Goal: Task Accomplishment & Management: Complete application form

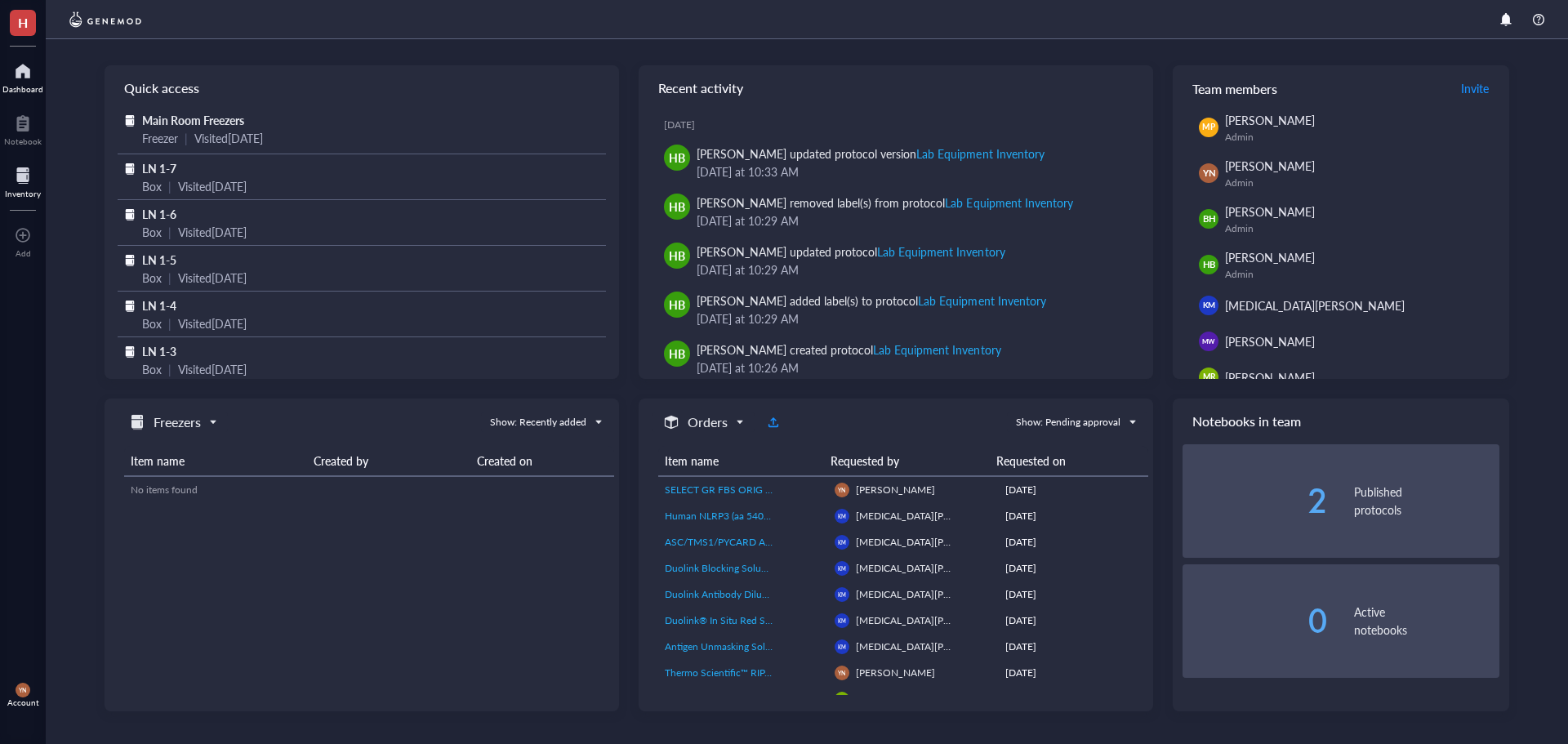
drag, startPoint x: 26, startPoint y: 186, endPoint x: 36, endPoint y: 185, distance: 10.0
click at [26, 185] on div at bounding box center [23, 175] width 36 height 26
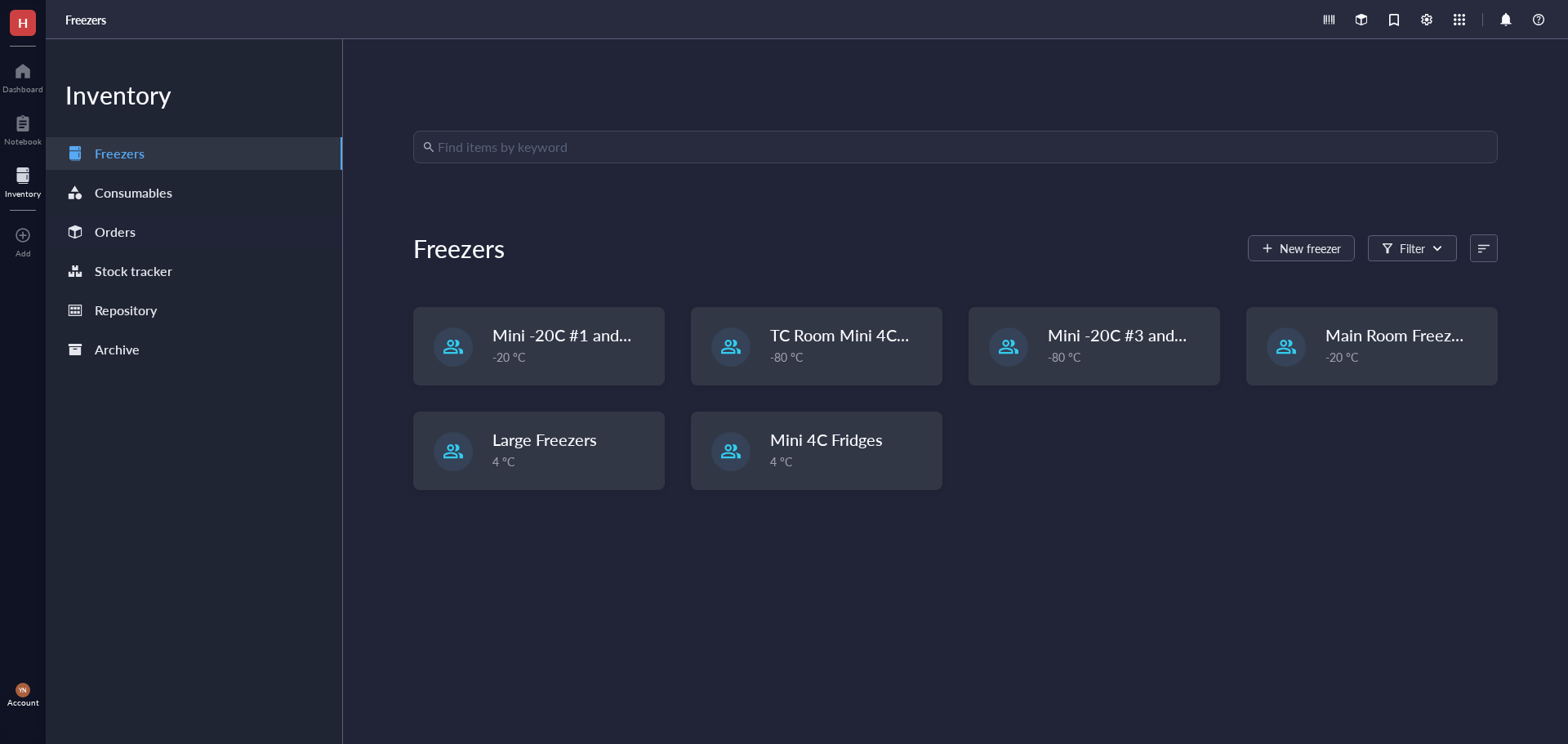
click at [122, 219] on div "Orders" at bounding box center [194, 232] width 297 height 33
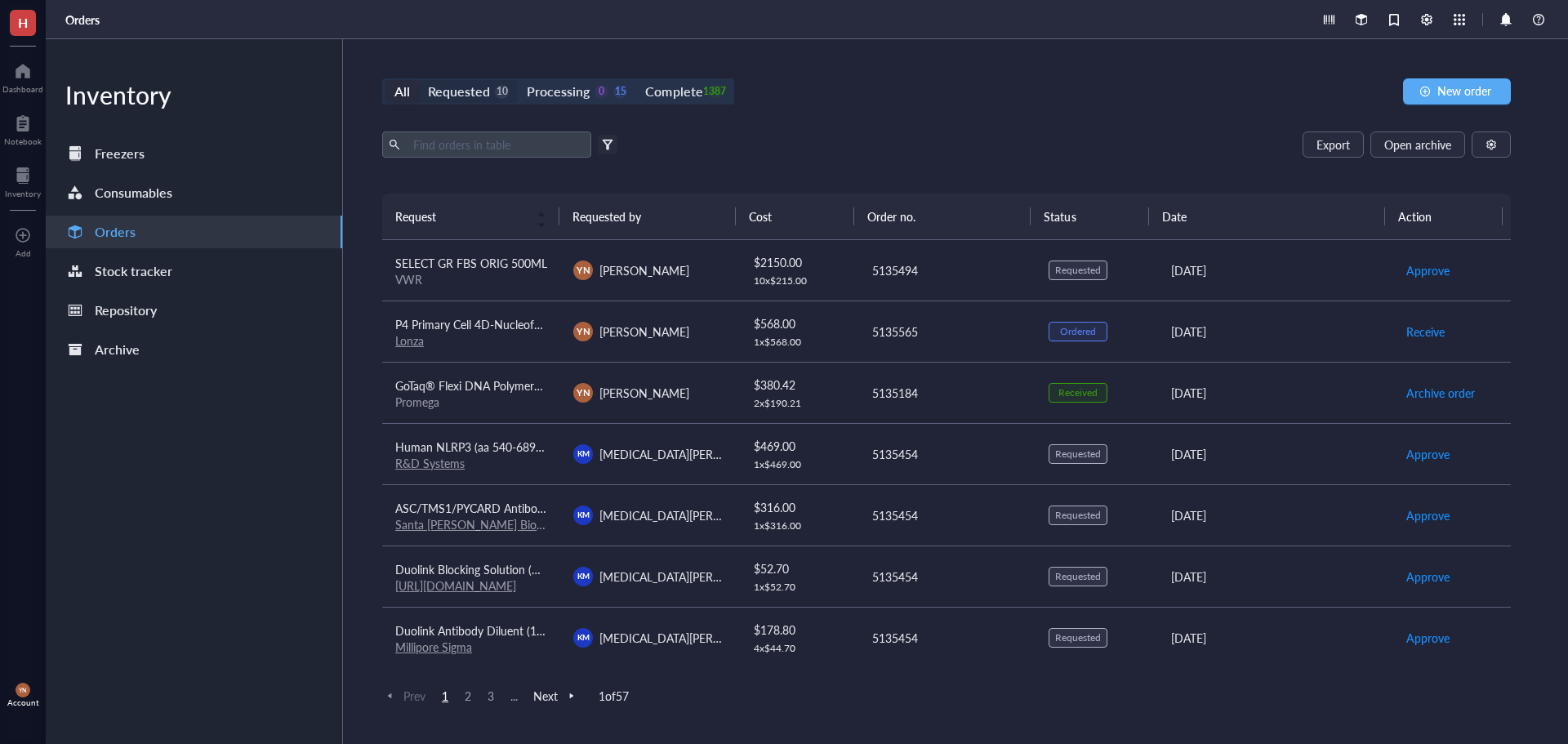
click at [499, 96] on div "10" at bounding box center [502, 92] width 14 height 14
click at [419, 80] on input "Requested 10" at bounding box center [419, 80] width 0 height 0
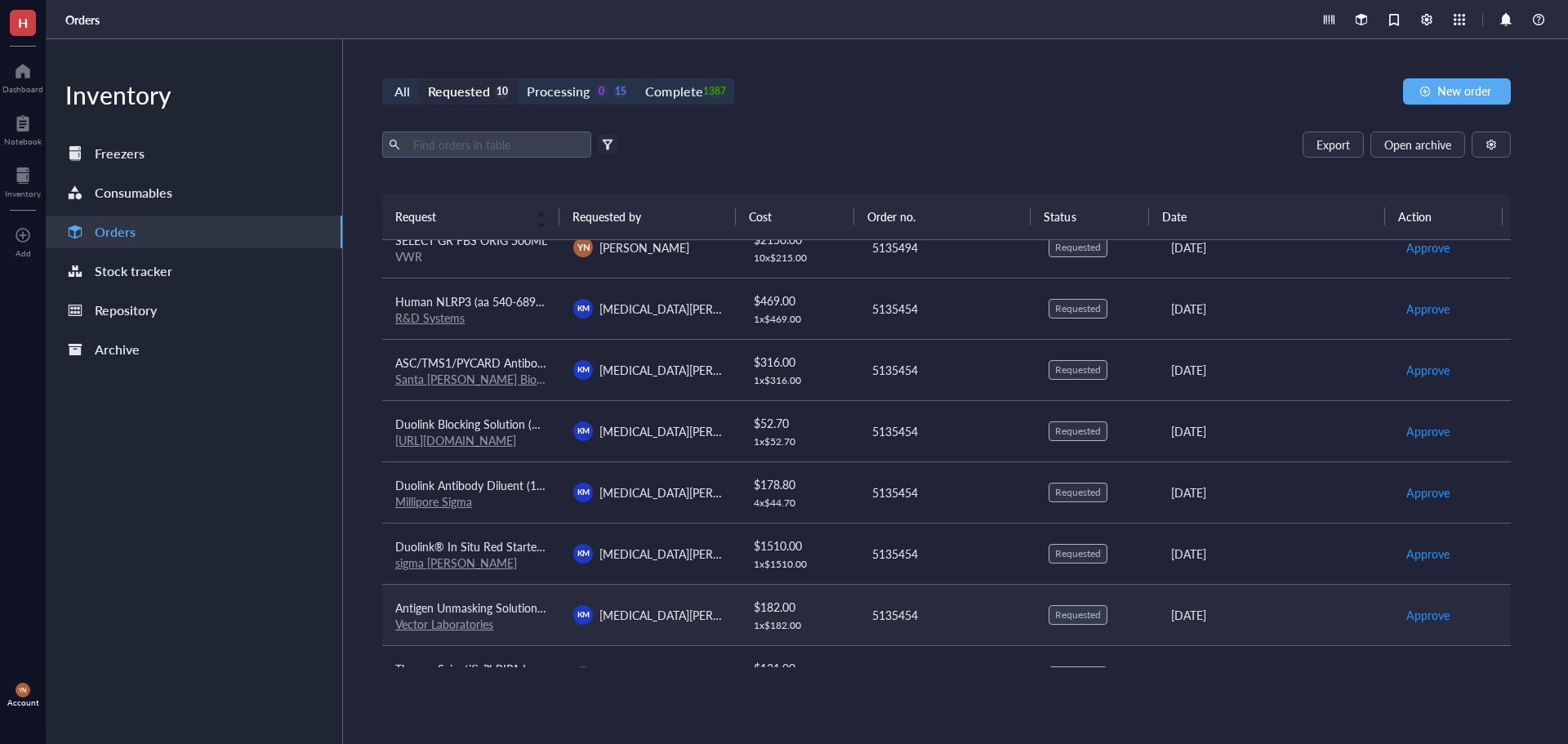
scroll to position [22, 0]
click at [500, 299] on span "Human NLRP3 (aa 540-689) Antibody" at bounding box center [491, 302] width 193 height 16
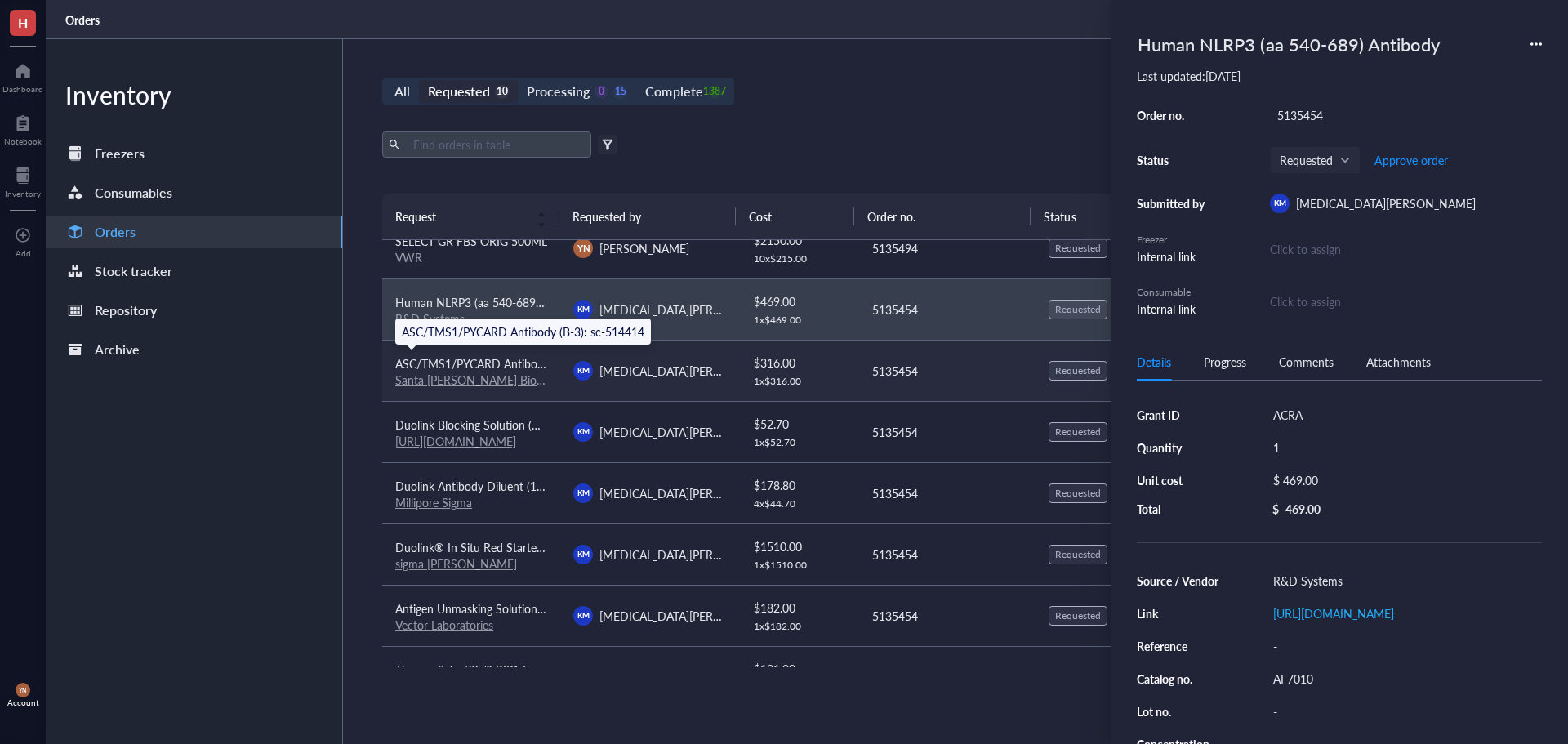
click at [503, 360] on span "ASC/TMS1/PYCARD Antibody (B-3): sc-514414" at bounding box center [516, 363] width 242 height 16
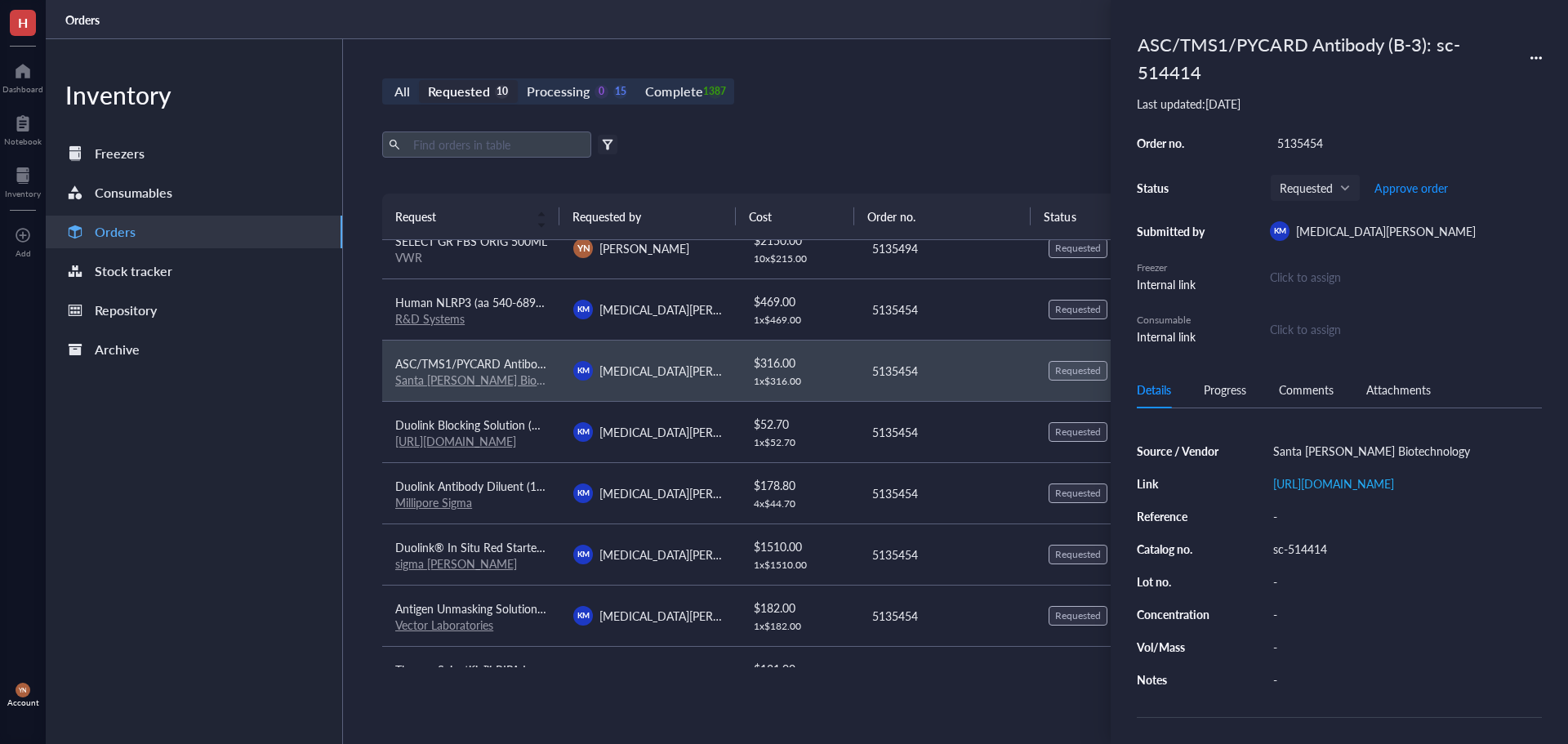
scroll to position [0, 0]
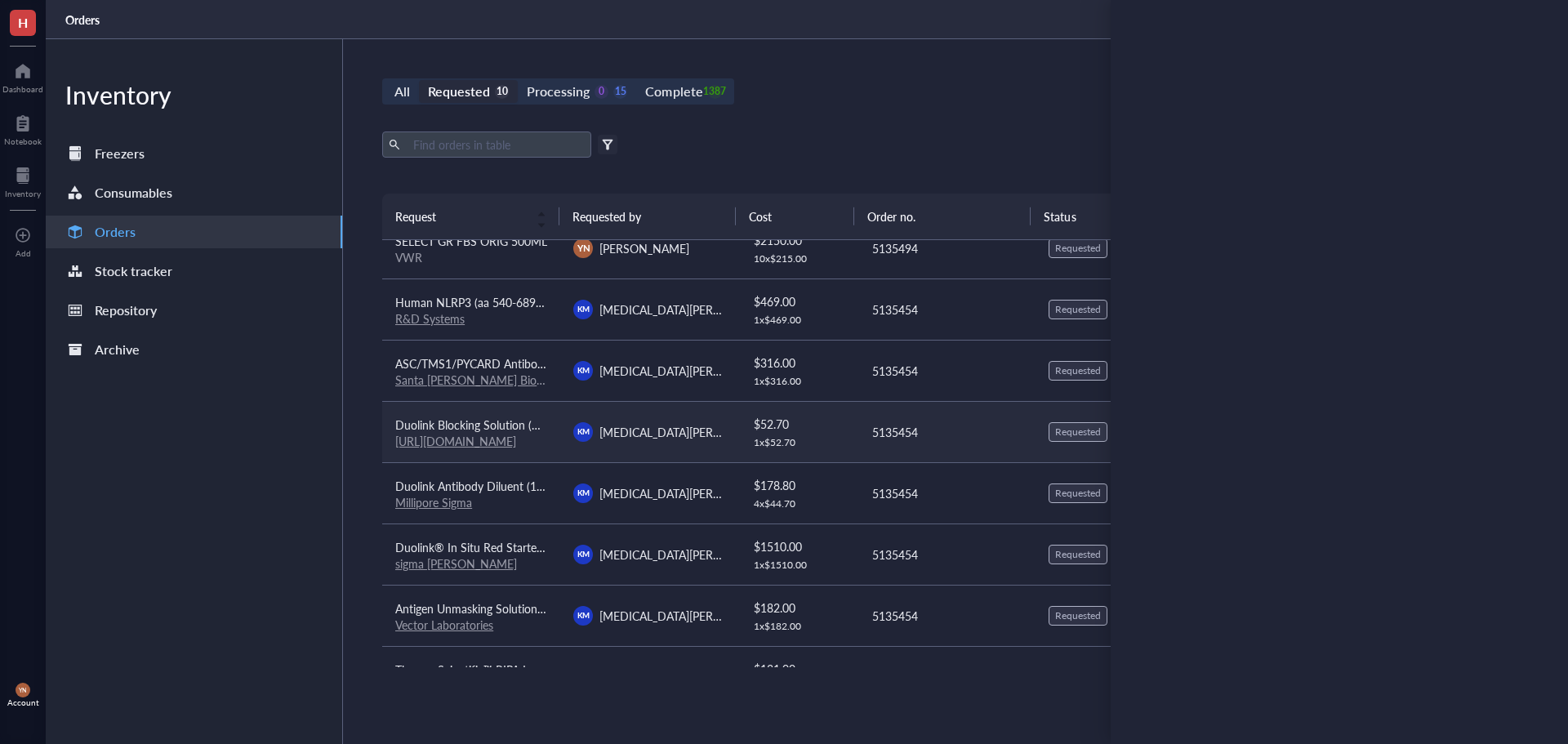
click at [522, 425] on span "Duolink Blocking Solution (1X)" at bounding box center [471, 424] width 154 height 16
click at [882, 138] on div "Export Open archive" at bounding box center [946, 144] width 1128 height 26
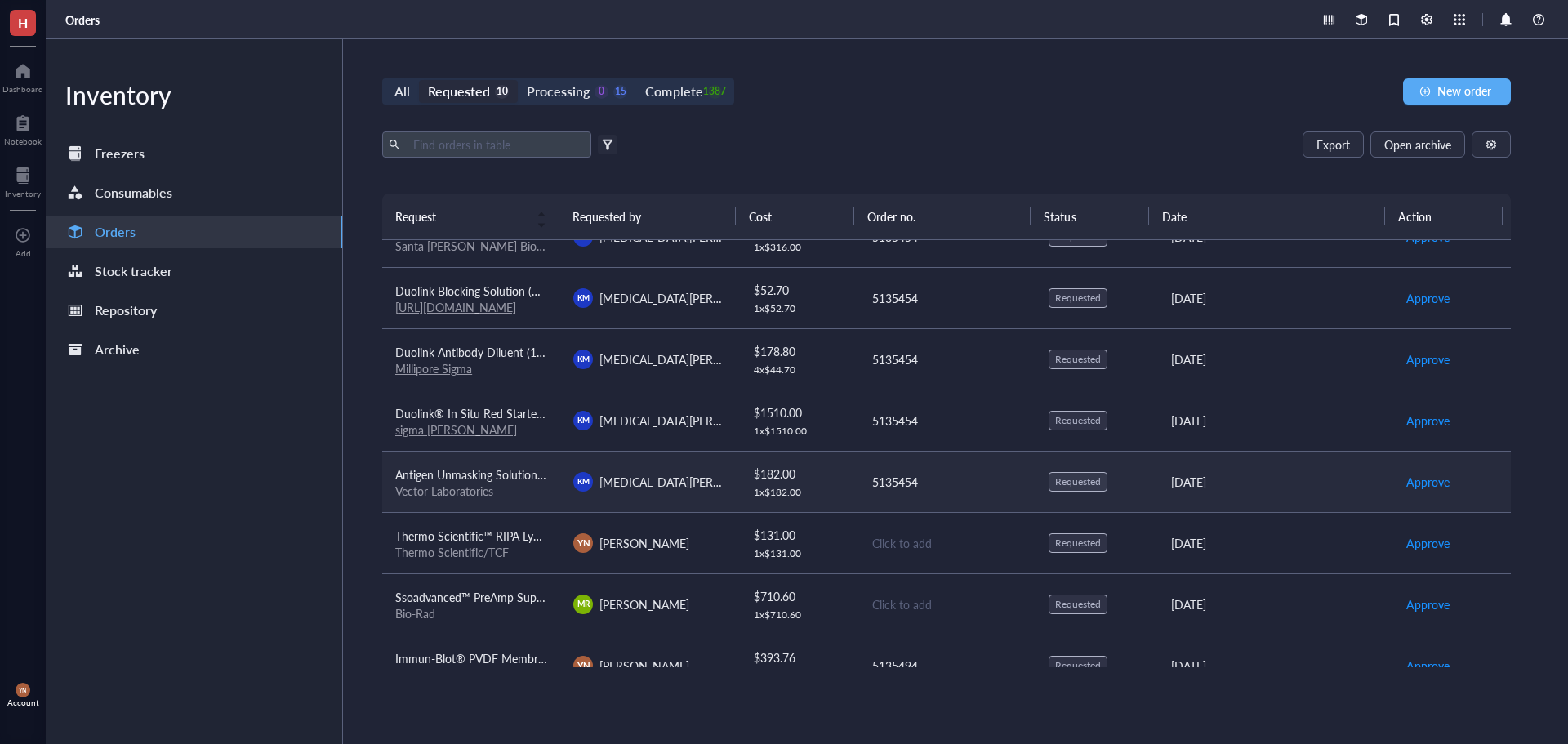
scroll to position [186, 0]
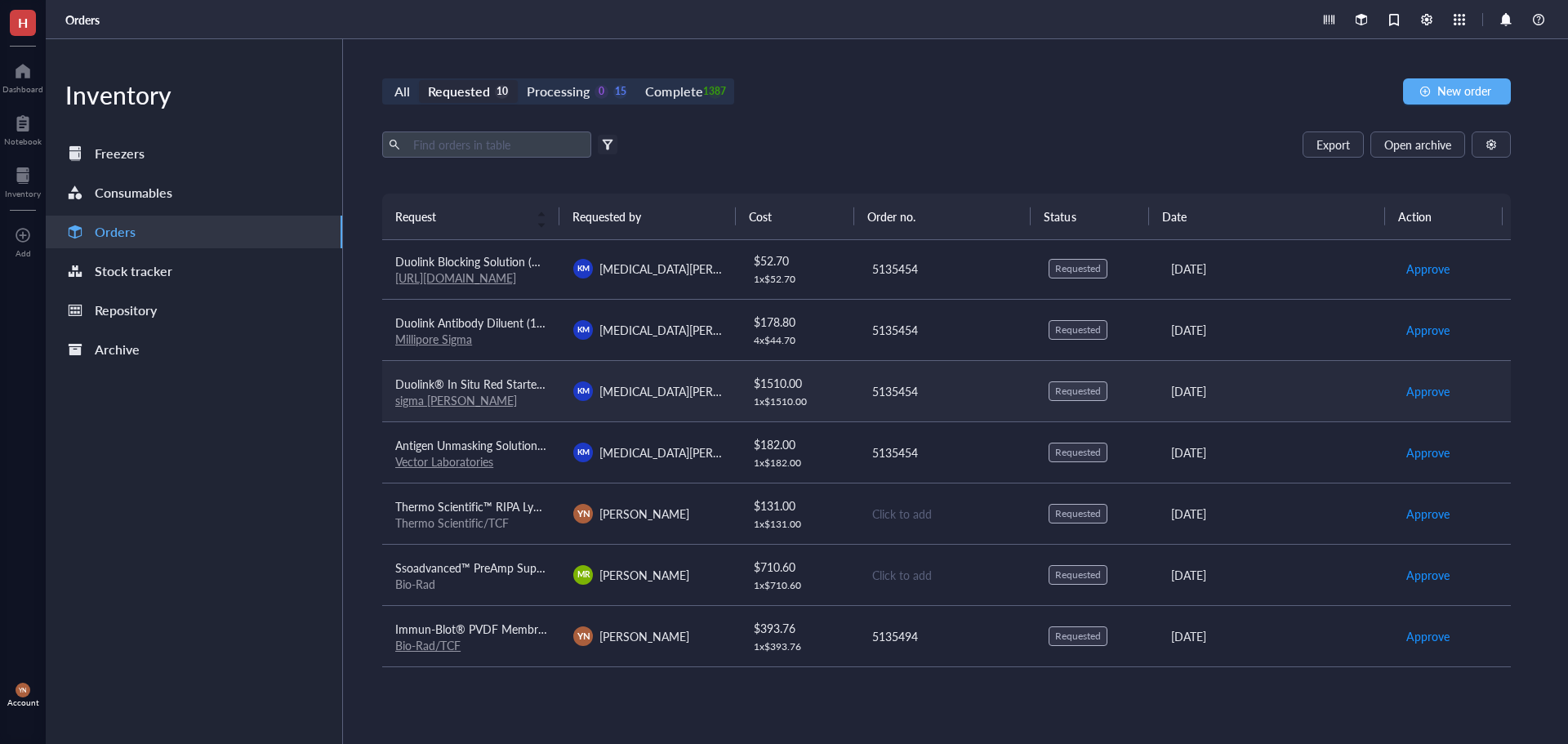
click at [519, 383] on span "Duolink® In Situ Red Starter Kit Mouse/Goat" at bounding box center [510, 384] width 229 height 16
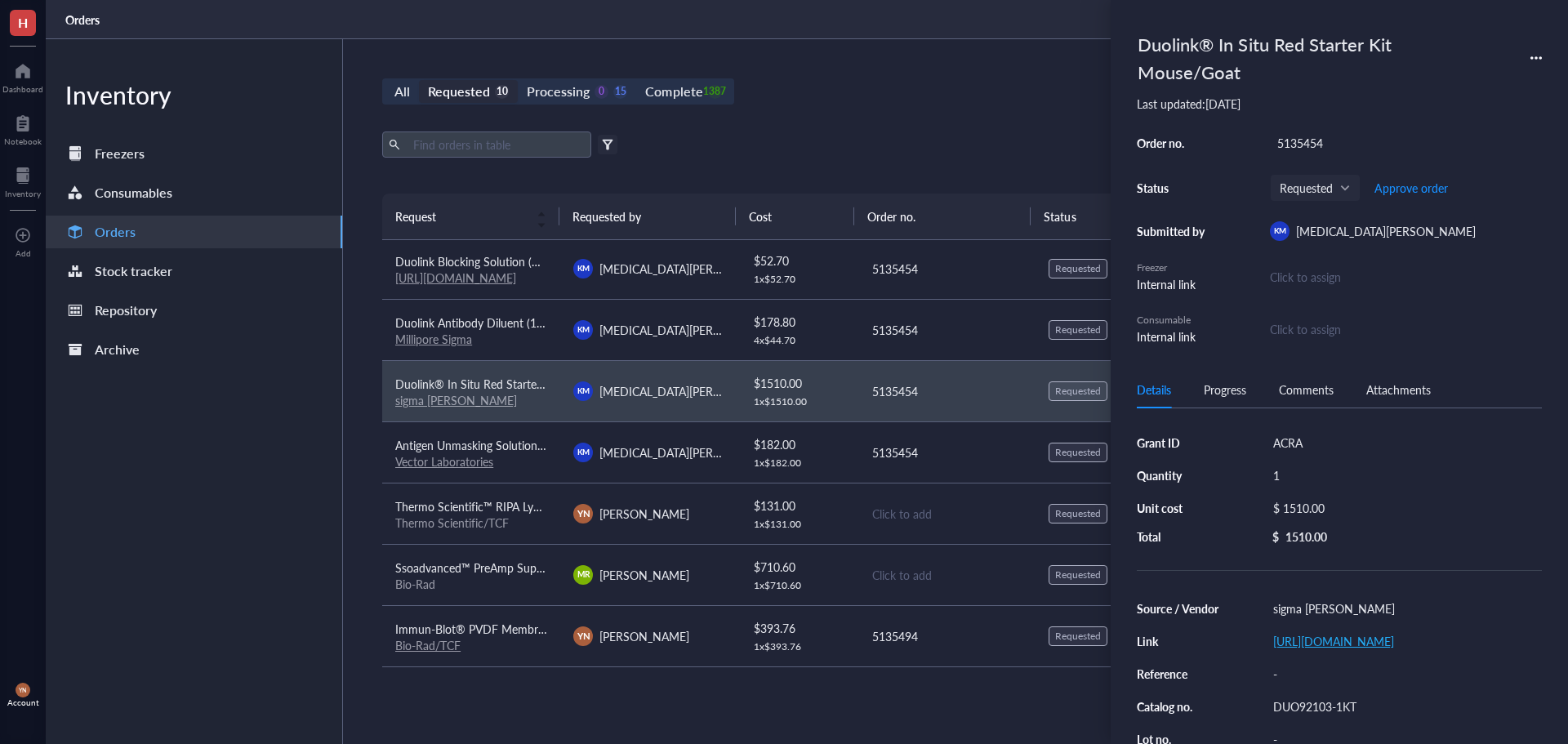
click at [1330, 639] on link "[URL][DOMAIN_NAME]" at bounding box center [1334, 641] width 121 height 16
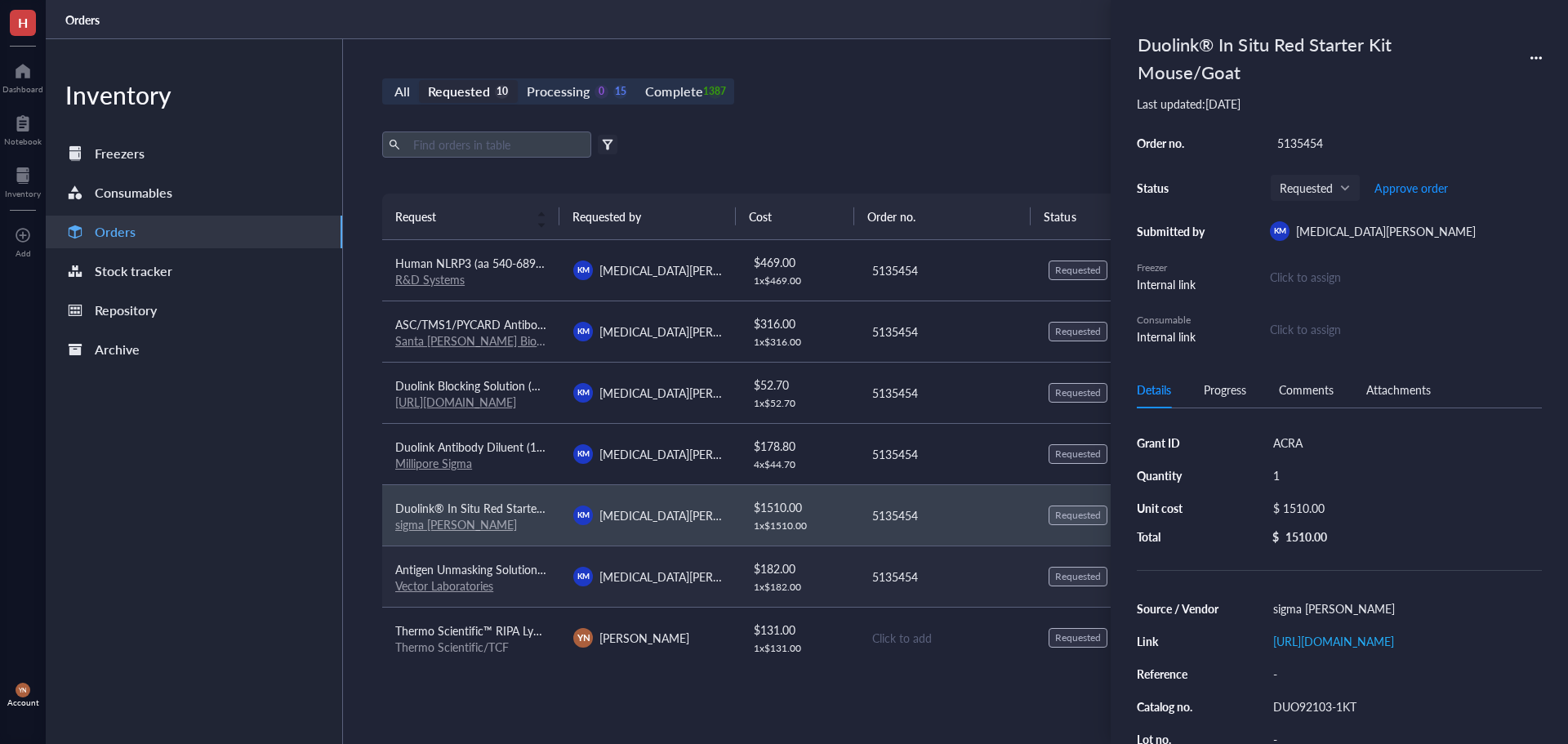
scroll to position [22, 0]
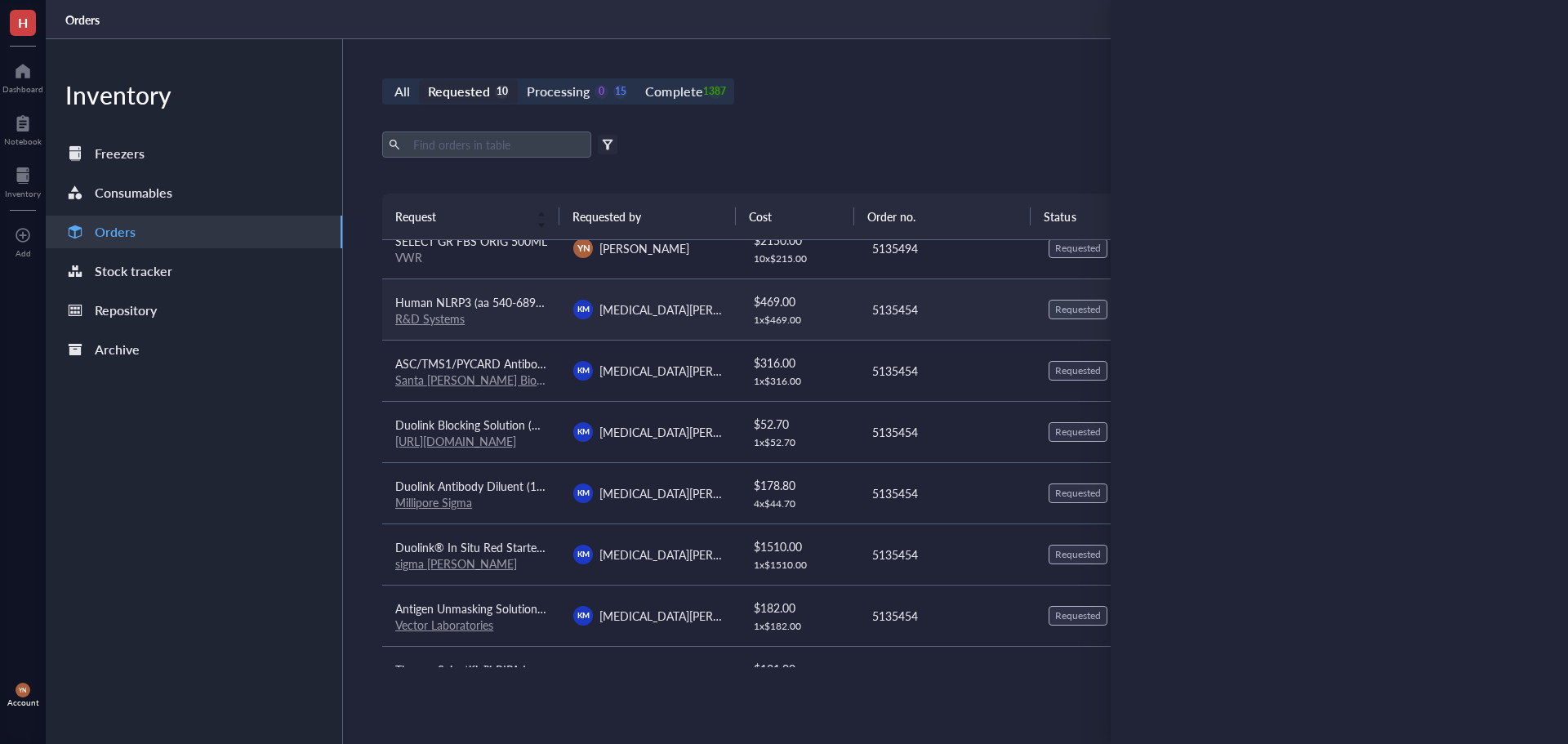
click at [495, 303] on span "Human NLRP3 (aa 540-689) Antibody" at bounding box center [491, 302] width 193 height 16
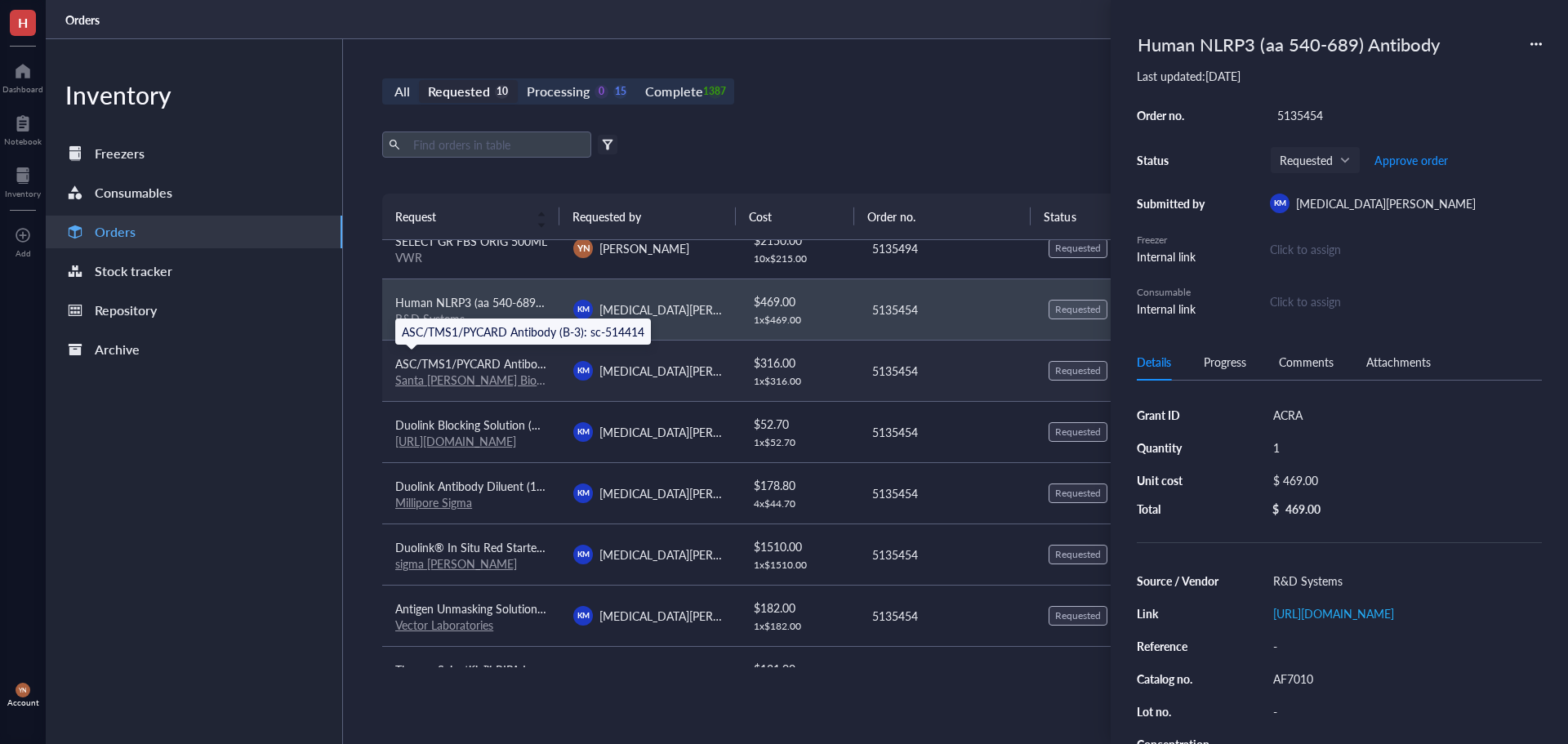
click at [515, 359] on span "ASC/TMS1/PYCARD Antibody (B-3): sc-514414" at bounding box center [516, 363] width 242 height 16
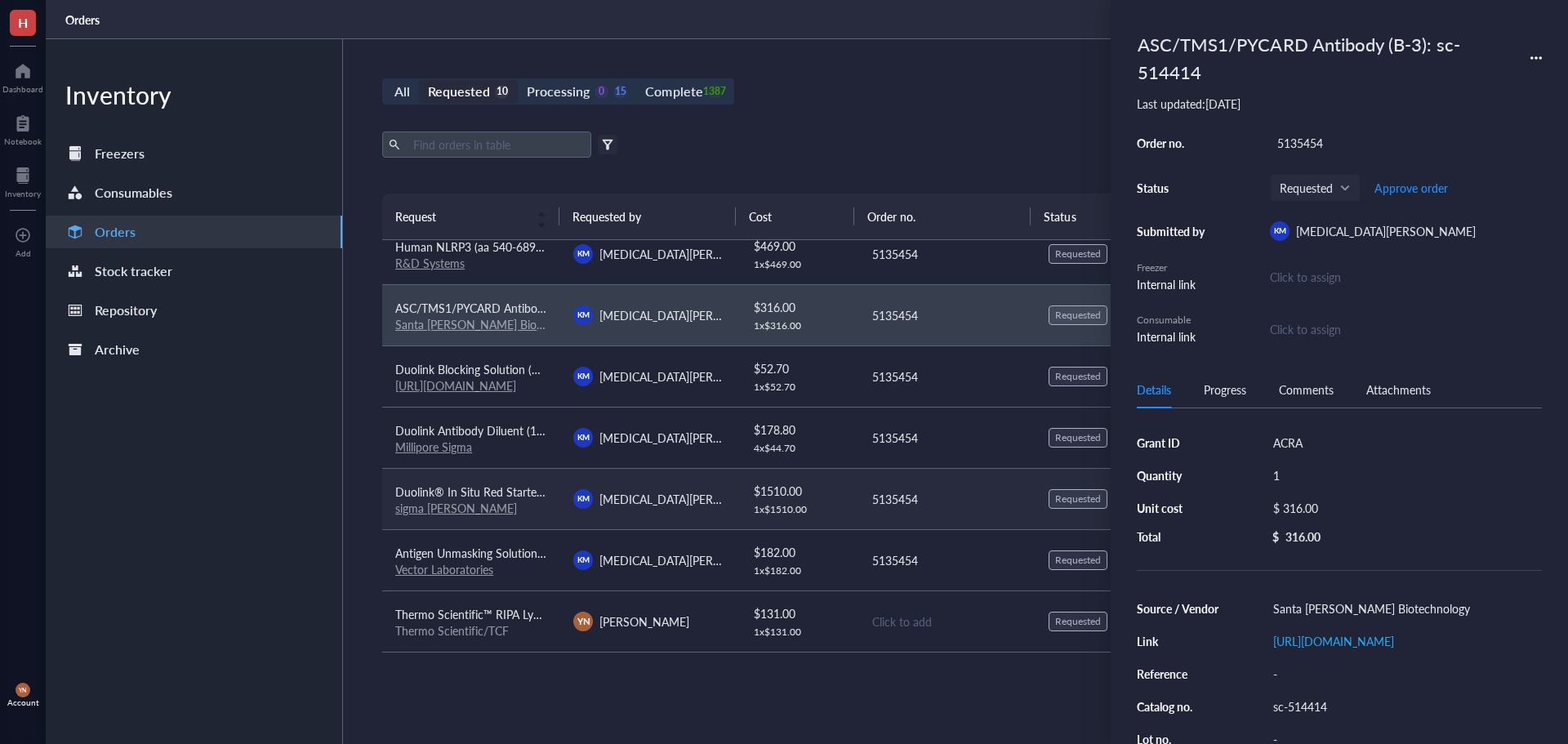
scroll to position [104, 0]
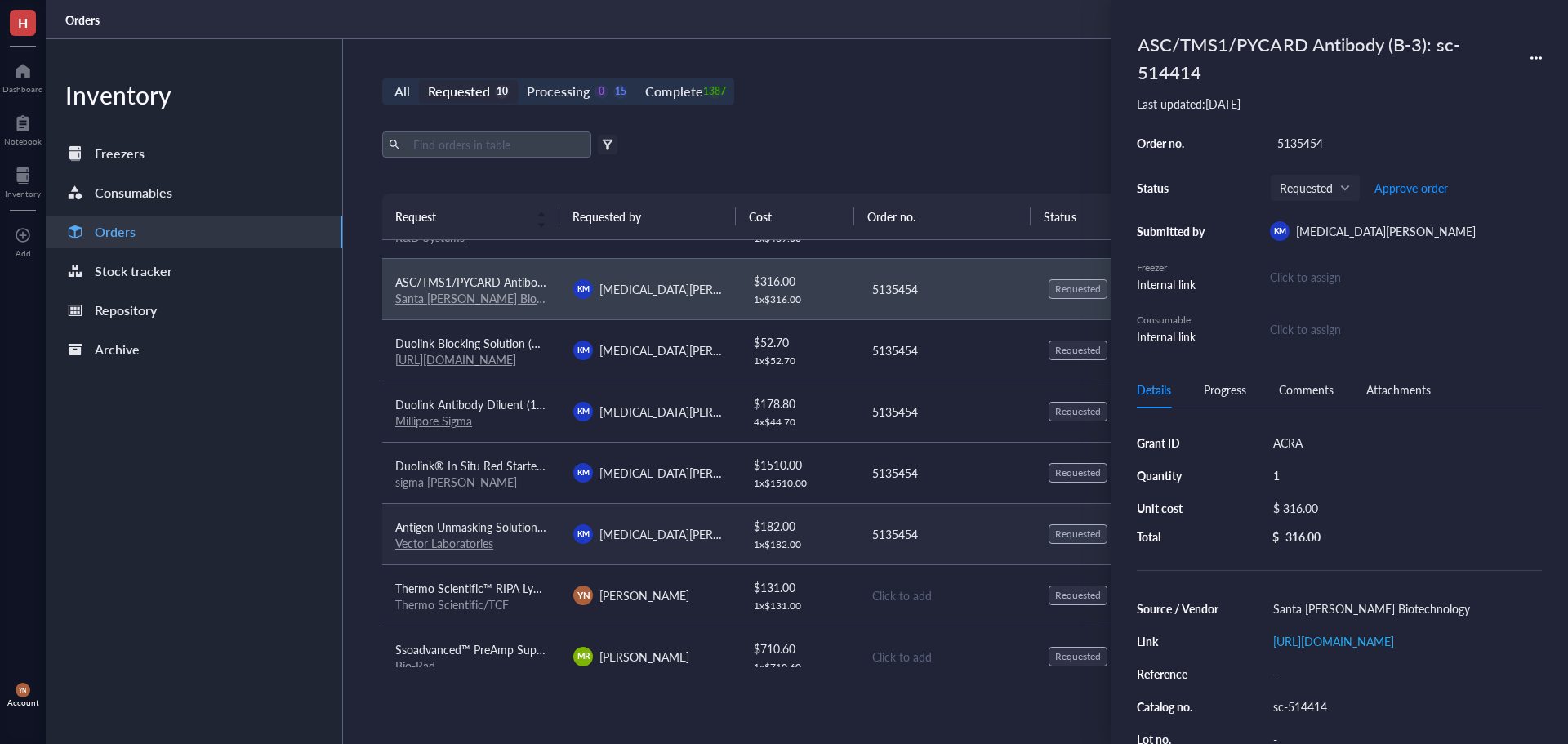
click at [509, 526] on span "Antigen Unmasking Solution, Citrate-Based (H-3300-250)" at bounding box center [540, 526] width 289 height 16
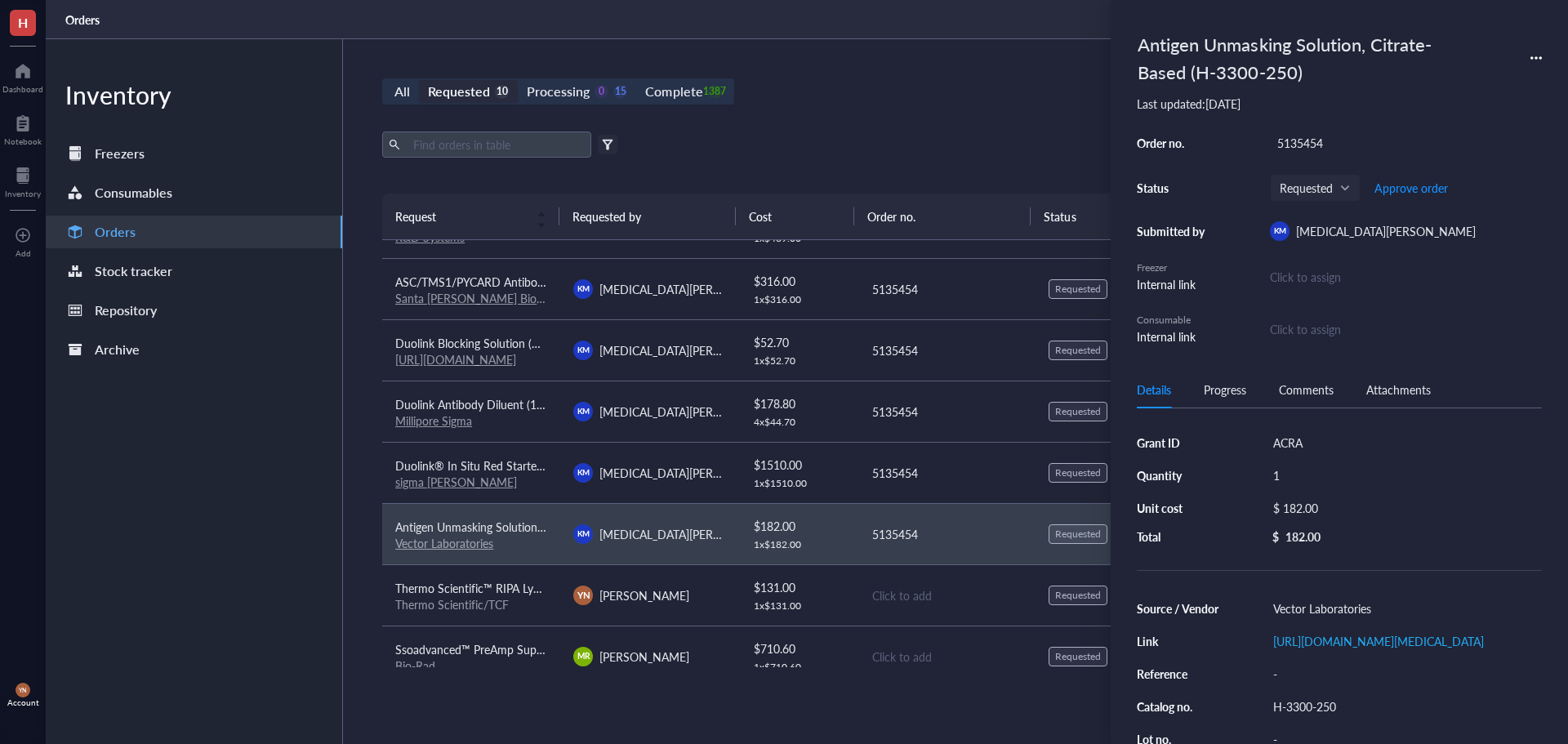
click at [883, 107] on div "All Requested 10 Processing 0 15 Complete 1387 New order Export Open archive Fi…" at bounding box center [946, 392] width 1208 height 705
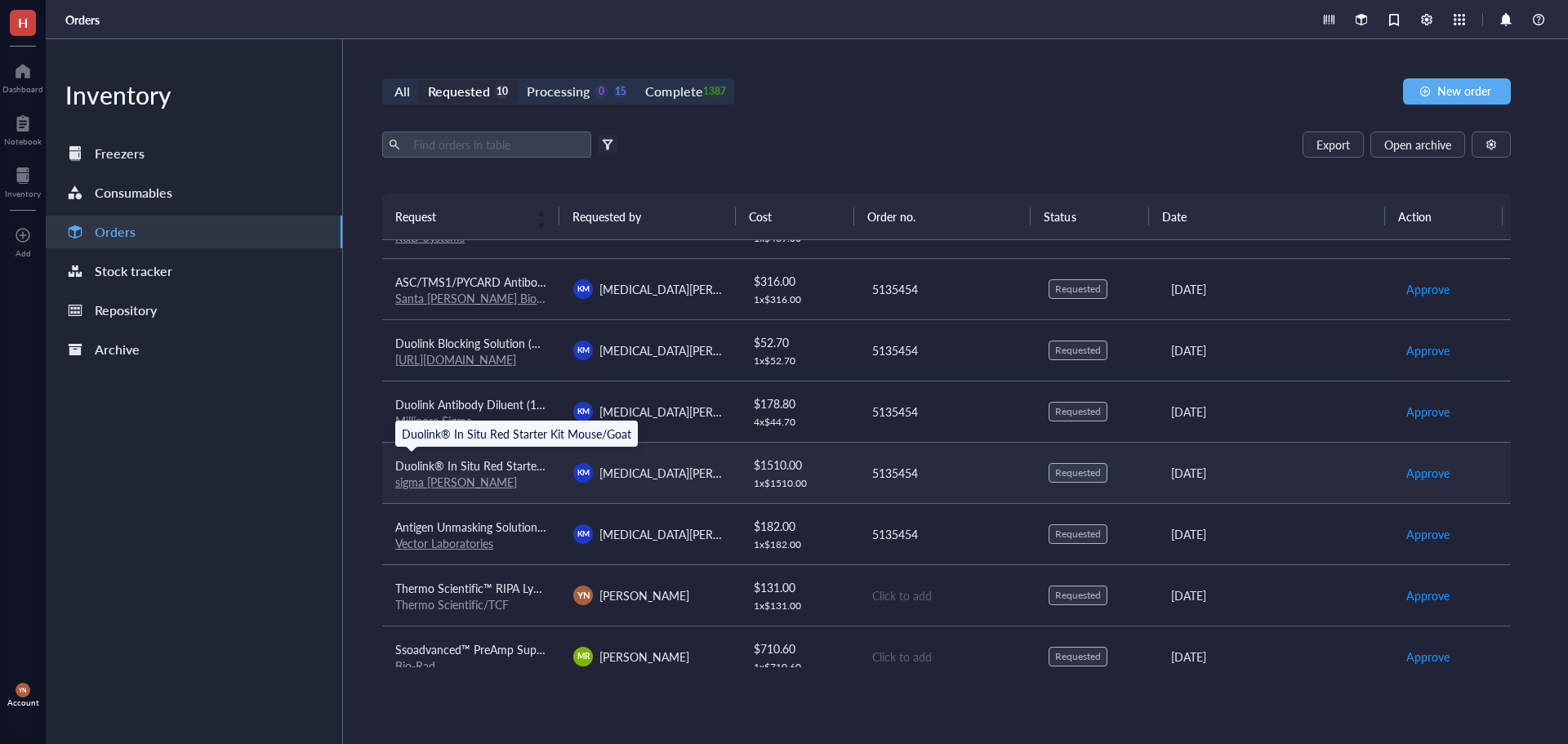
click at [510, 463] on span "Duolink® In Situ Red Starter Kit Mouse/Goat" at bounding box center [510, 465] width 229 height 16
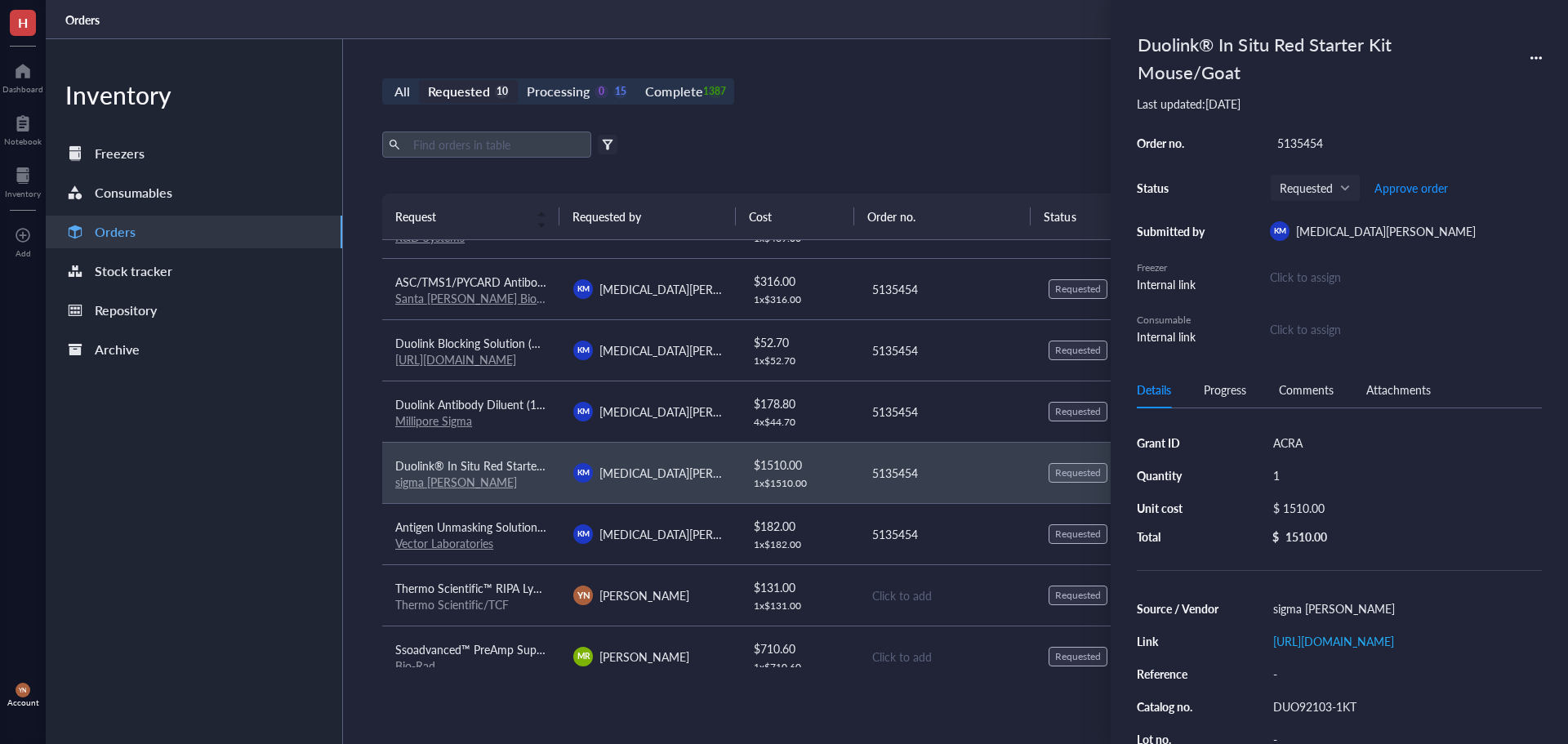
click at [1265, 40] on div "Duolink® In Situ Red Starter Kit Mouse/Goat" at bounding box center [1302, 58] width 343 height 64
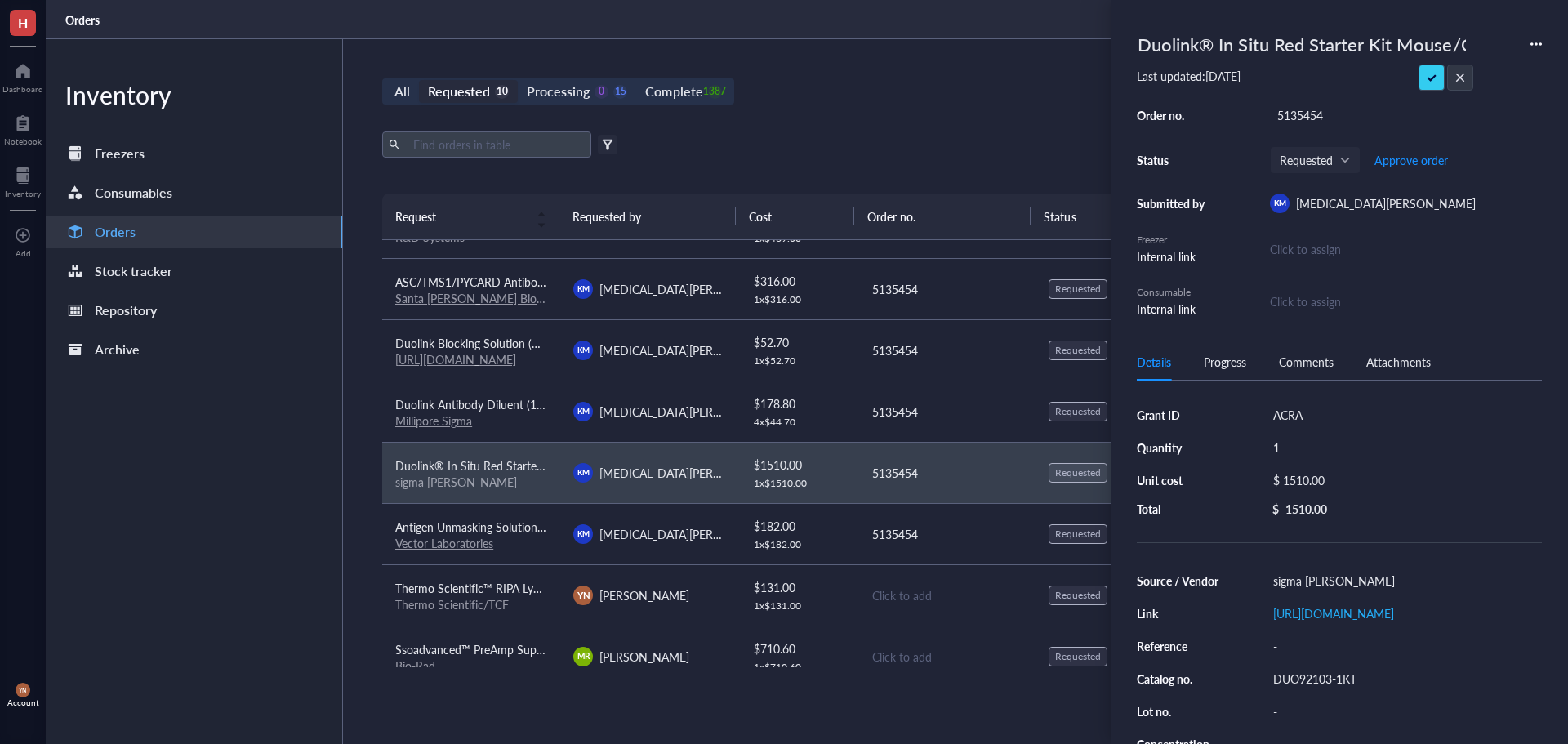
scroll to position [0, 30]
click at [1265, 40] on input "Duolink® In Situ Red Starter Kit Mouse/Goat" at bounding box center [1302, 44] width 342 height 35
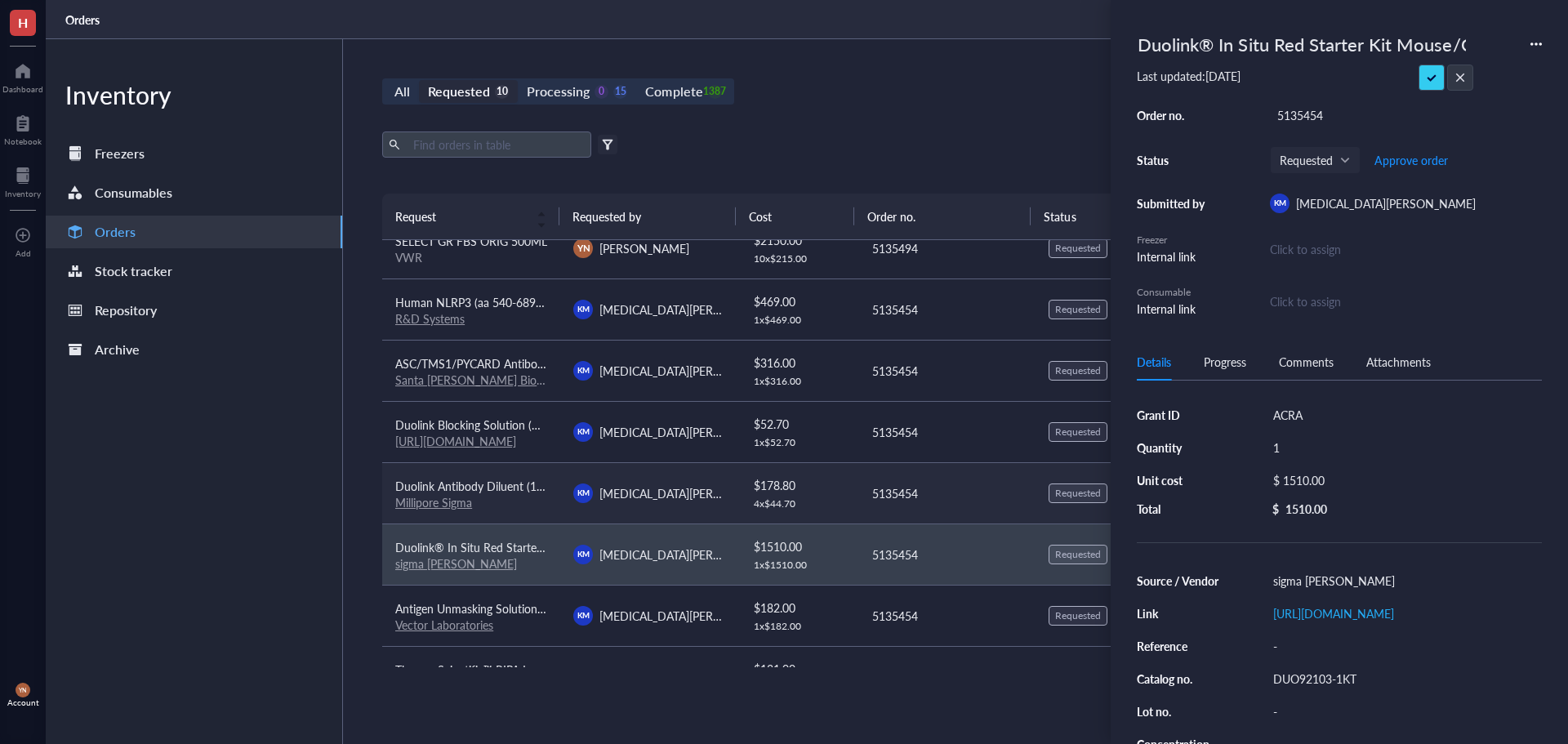
scroll to position [0, 0]
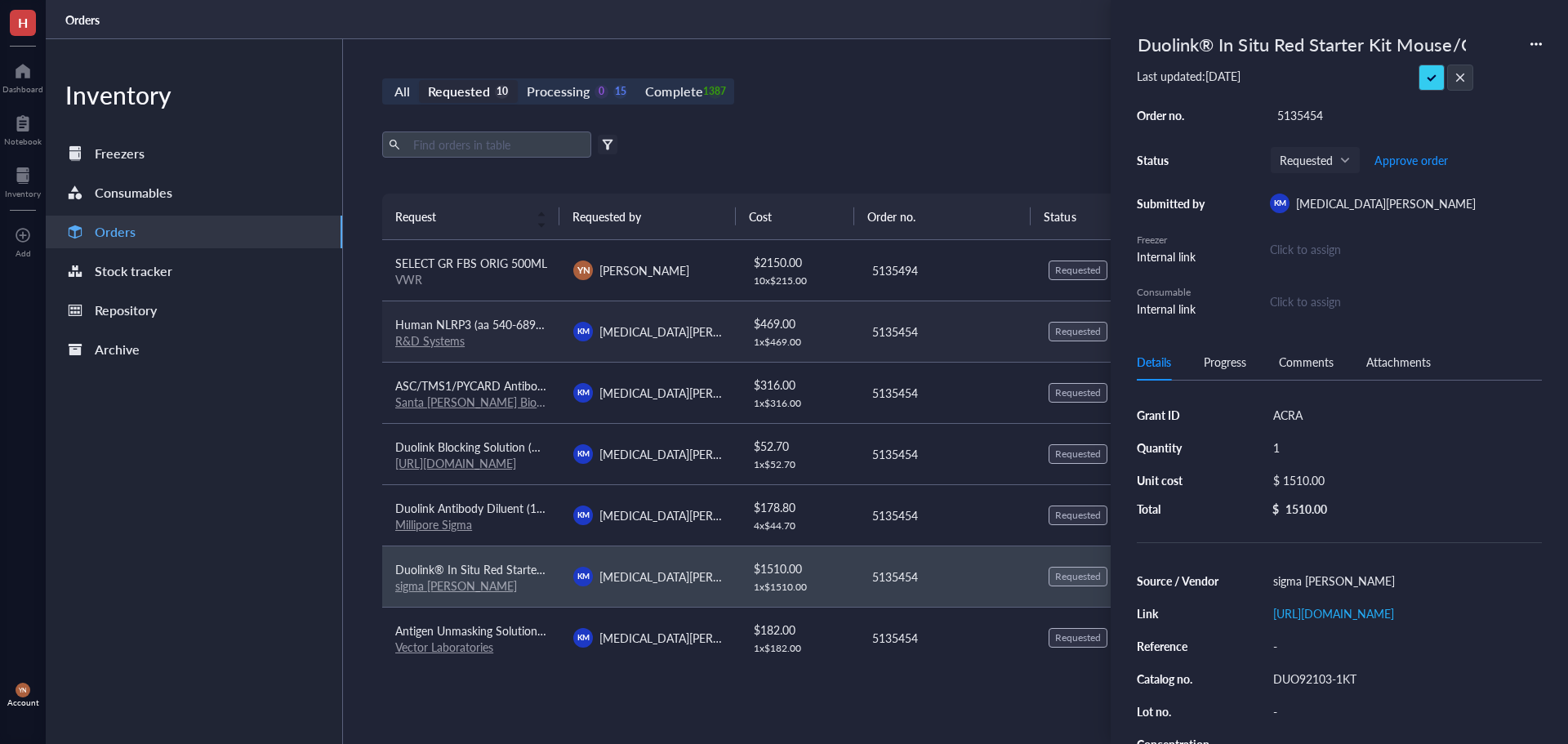
click at [496, 320] on span "Human NLRP3 (aa 540-689) Antibody" at bounding box center [491, 324] width 193 height 16
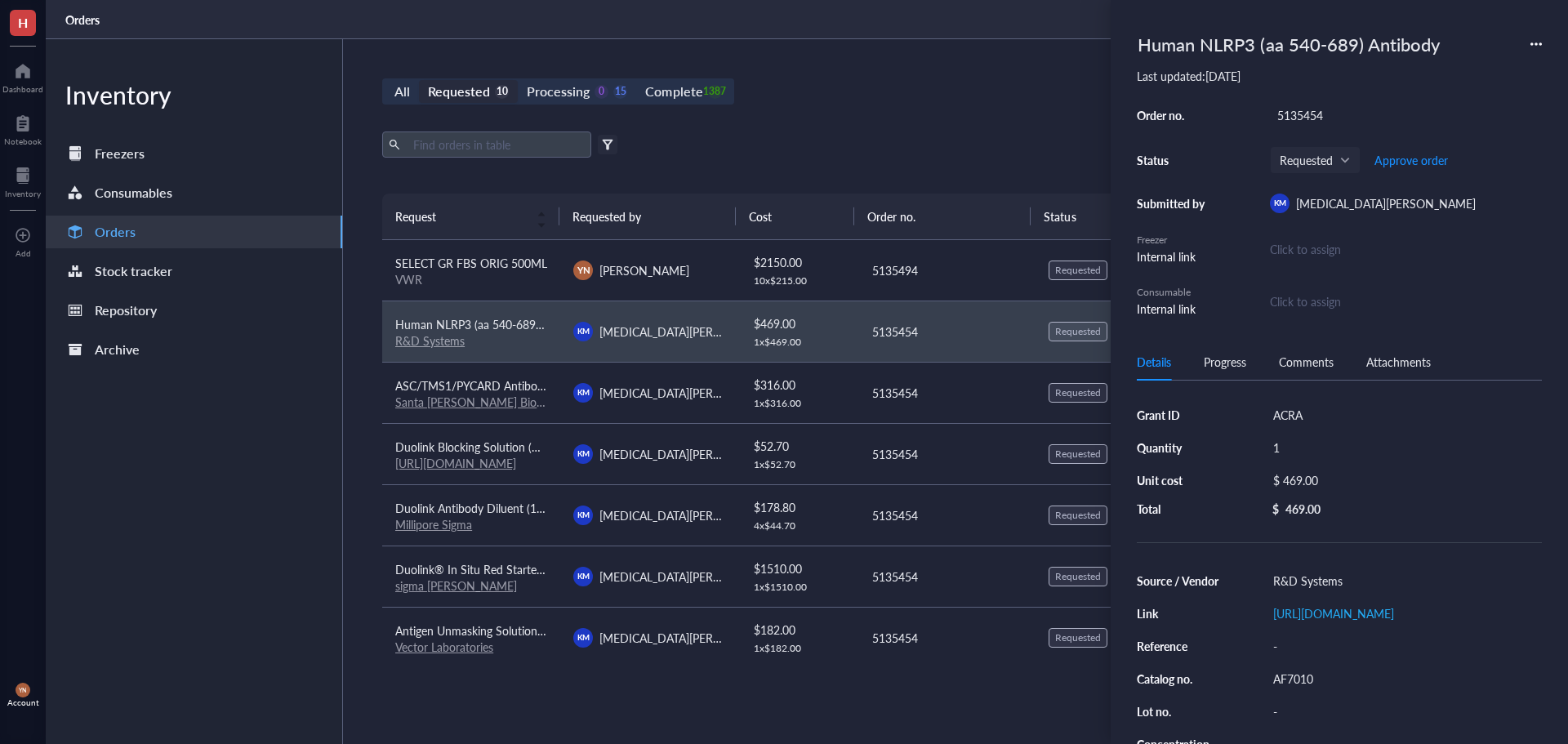
click at [896, 62] on div "All Requested 10 Processing 0 15 Complete 1387 New order Export Open archive Fi…" at bounding box center [946, 392] width 1208 height 705
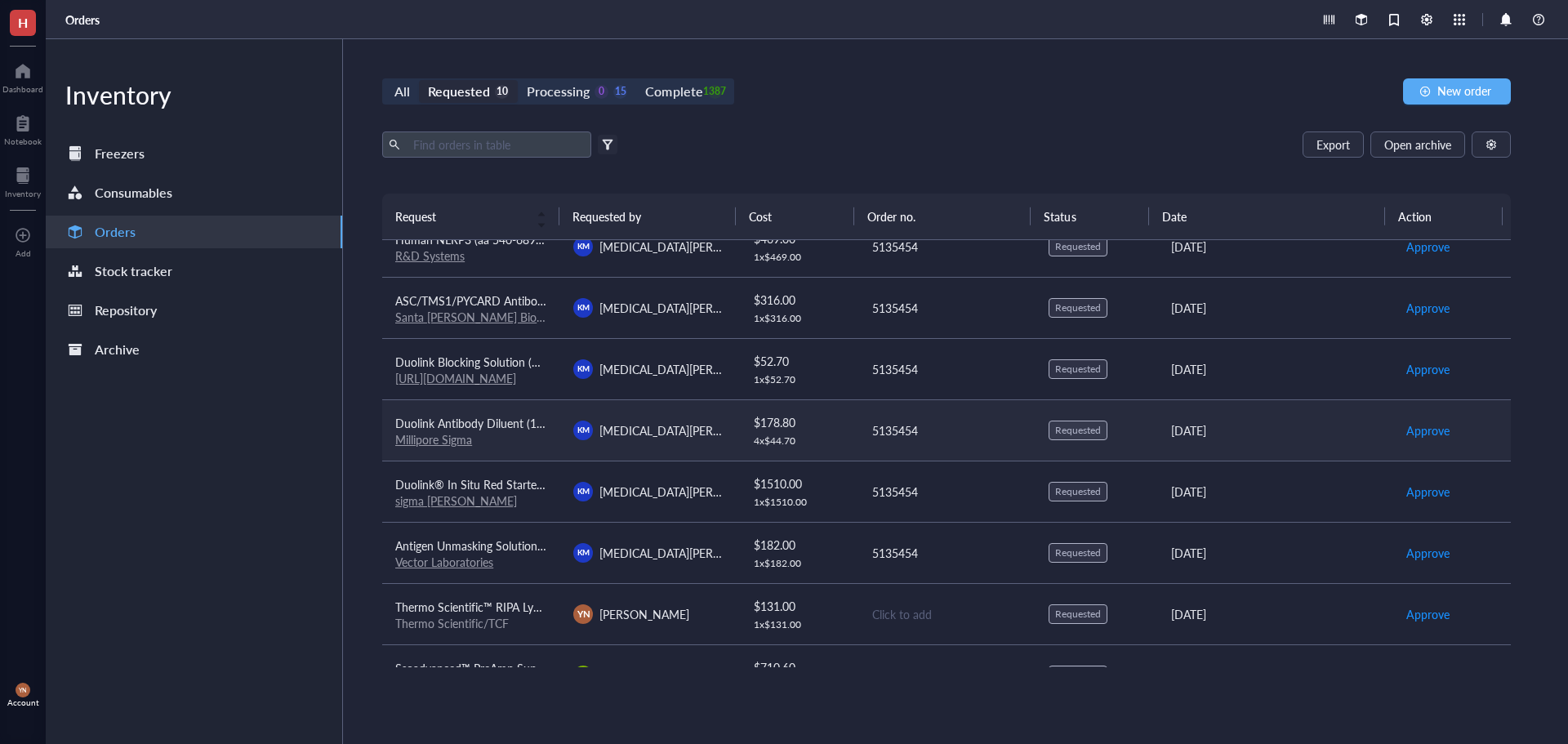
scroll to position [186, 0]
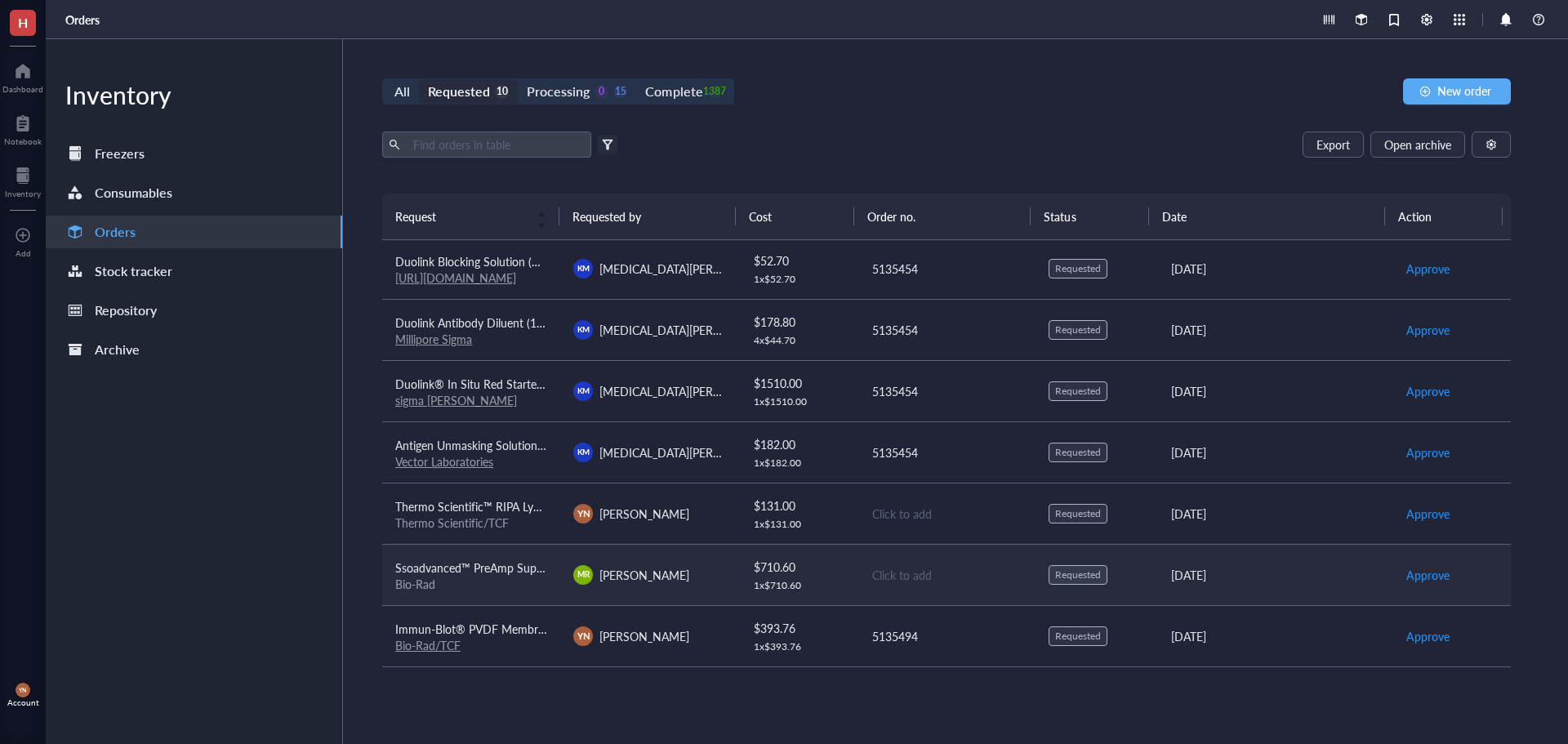
click at [506, 563] on span "Ssoadvanced™ PreAmp Supermix, 50 x 50 µl rxns, 1.25 ml, 1725160" at bounding box center [568, 567] width 346 height 16
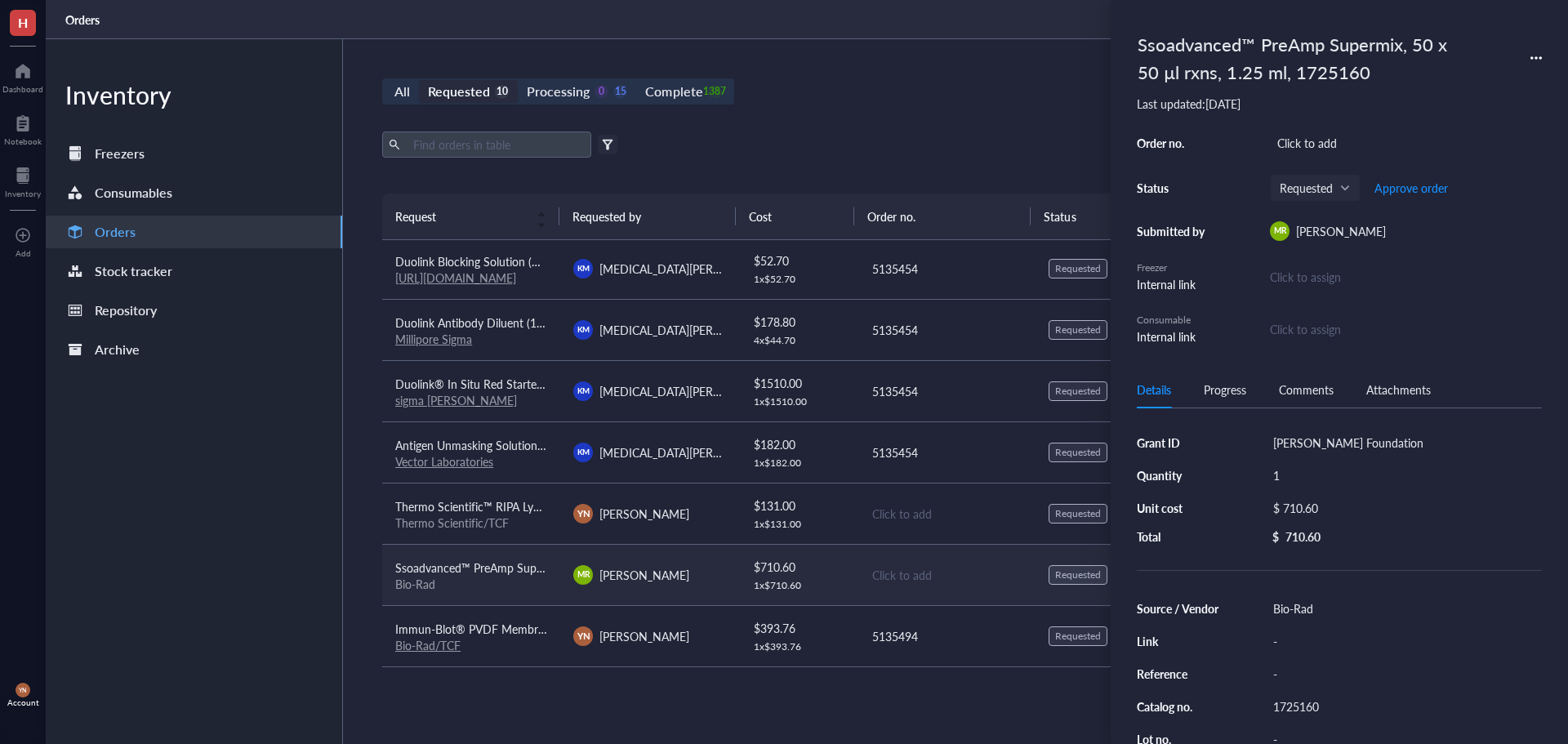
click at [478, 567] on span "Ssoadvanced™ PreAmp Supermix, 50 x 50 µl rxns, 1.25 ml, 1725160" at bounding box center [568, 567] width 346 height 16
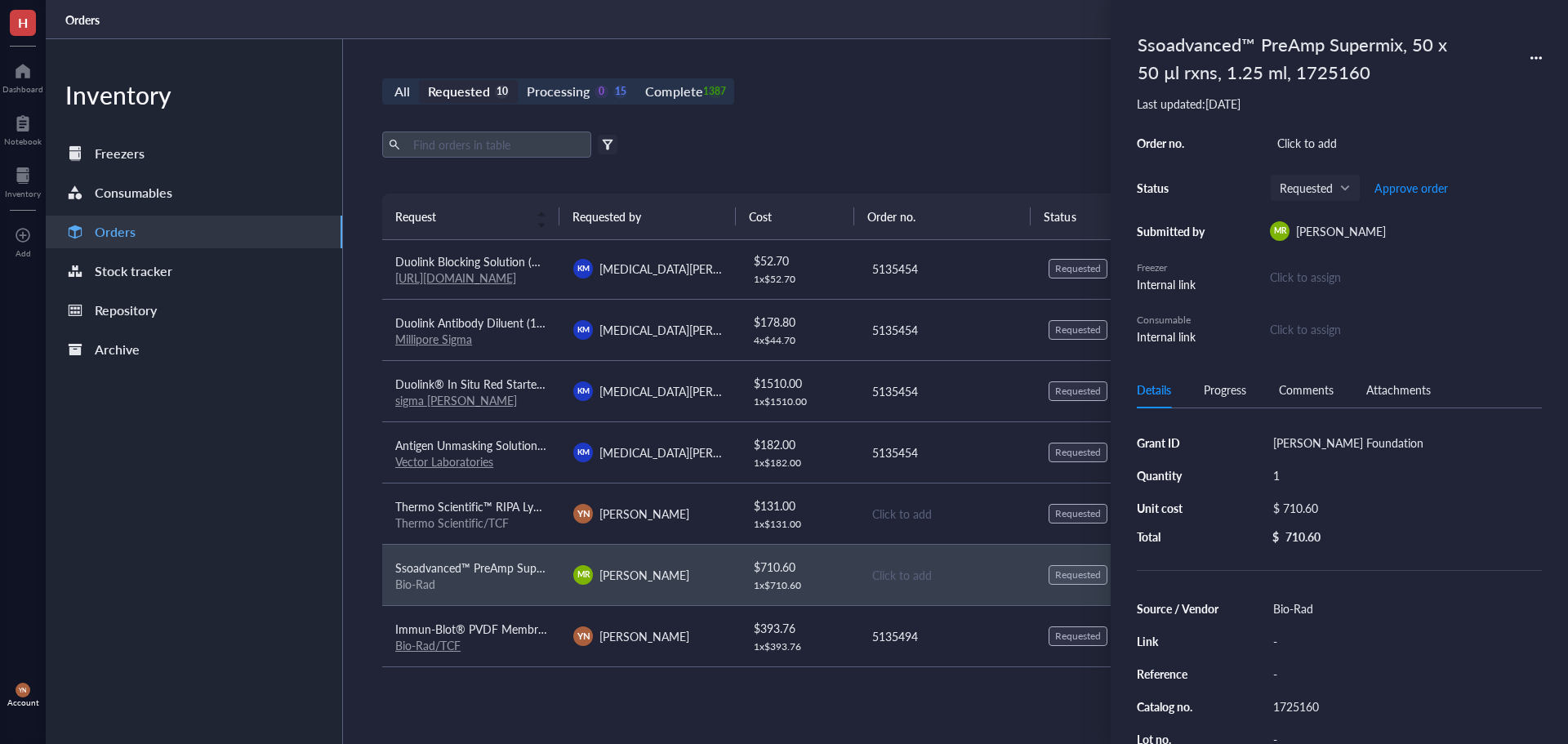
click at [1295, 710] on div "1725160" at bounding box center [1404, 707] width 276 height 23
click at [1295, 710] on input "1725160" at bounding box center [1296, 707] width 59 height 21
click at [1313, 139] on div "Click to add" at bounding box center [1406, 143] width 272 height 23
type input "5135565"
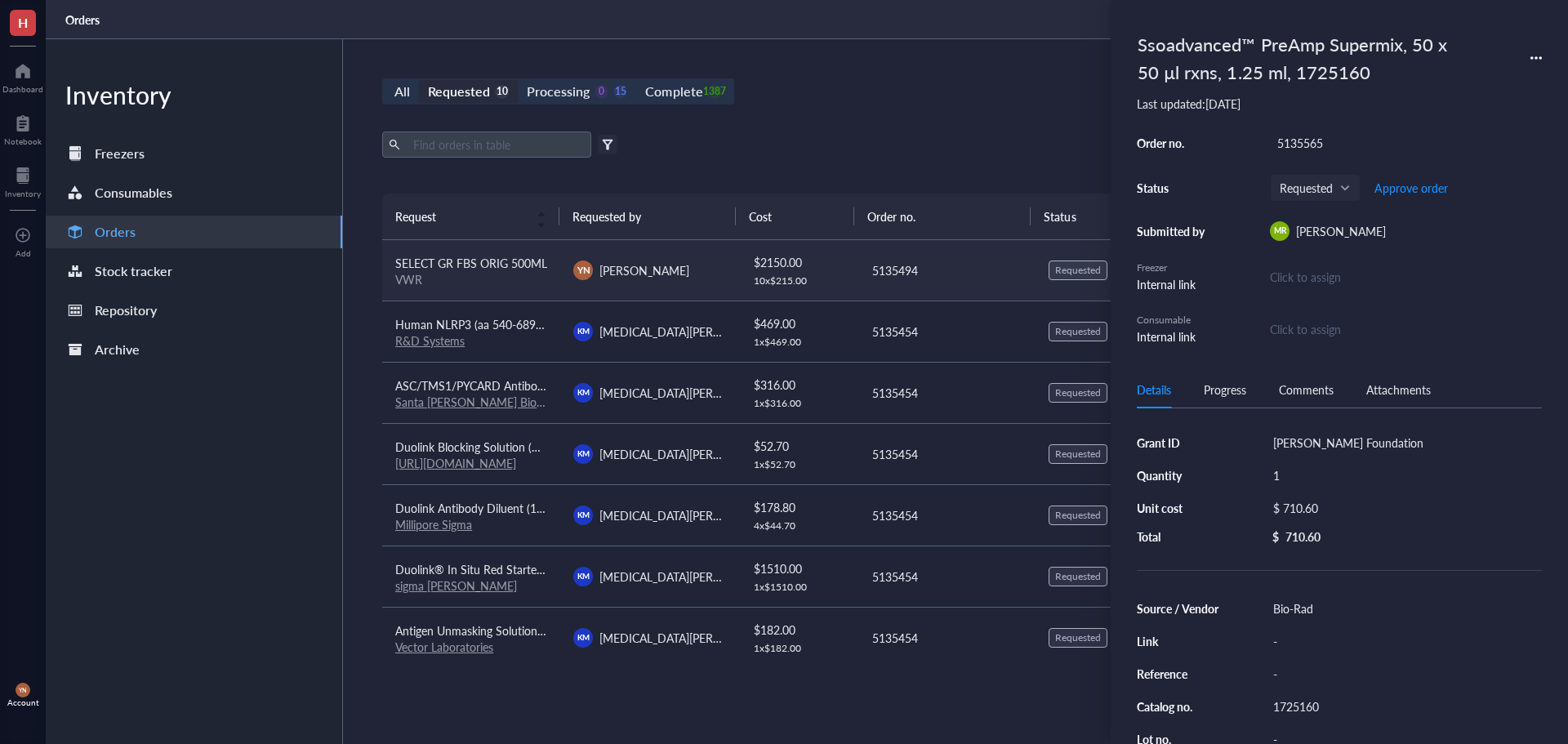
click at [505, 256] on span "SELECT GR FBS ORIG 500ML" at bounding box center [471, 263] width 152 height 16
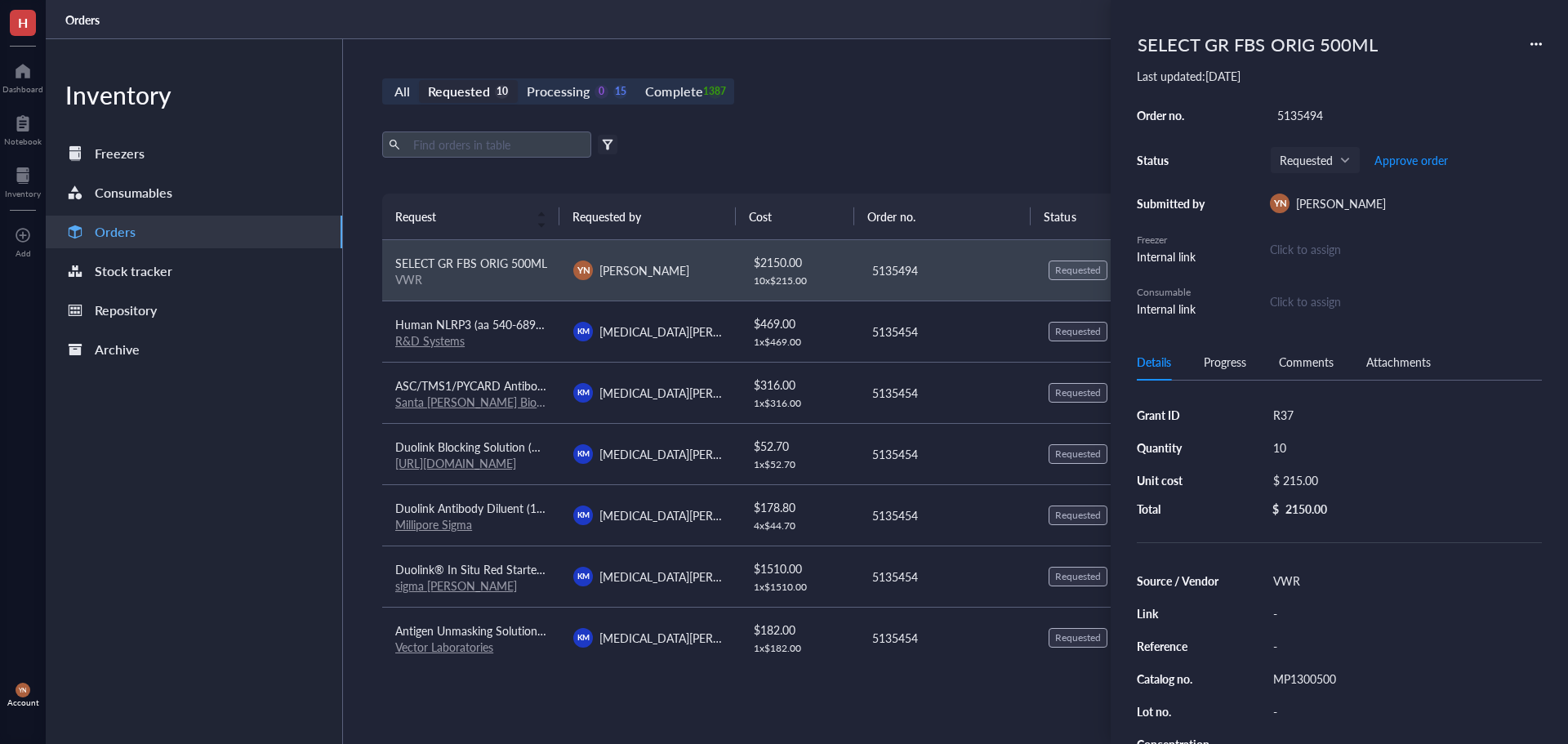
click at [1326, 678] on div "MP1300500" at bounding box center [1404, 679] width 276 height 23
click at [1326, 678] on input "MP1300500" at bounding box center [1303, 678] width 72 height 21
click at [1304, 447] on div "10" at bounding box center [1404, 447] width 276 height 23
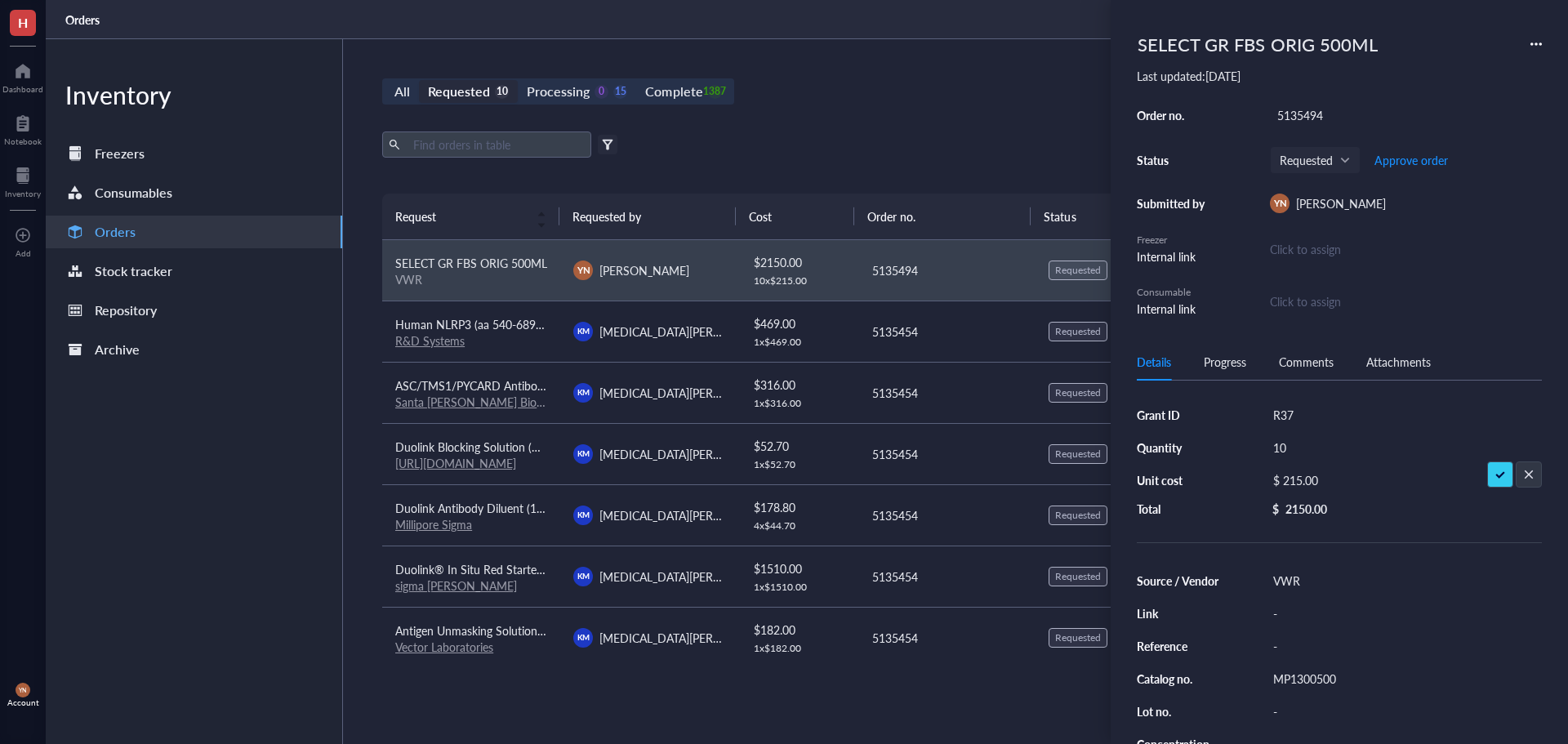
click at [1304, 447] on input "10" at bounding box center [1291, 447] width 49 height 21
type input "12"
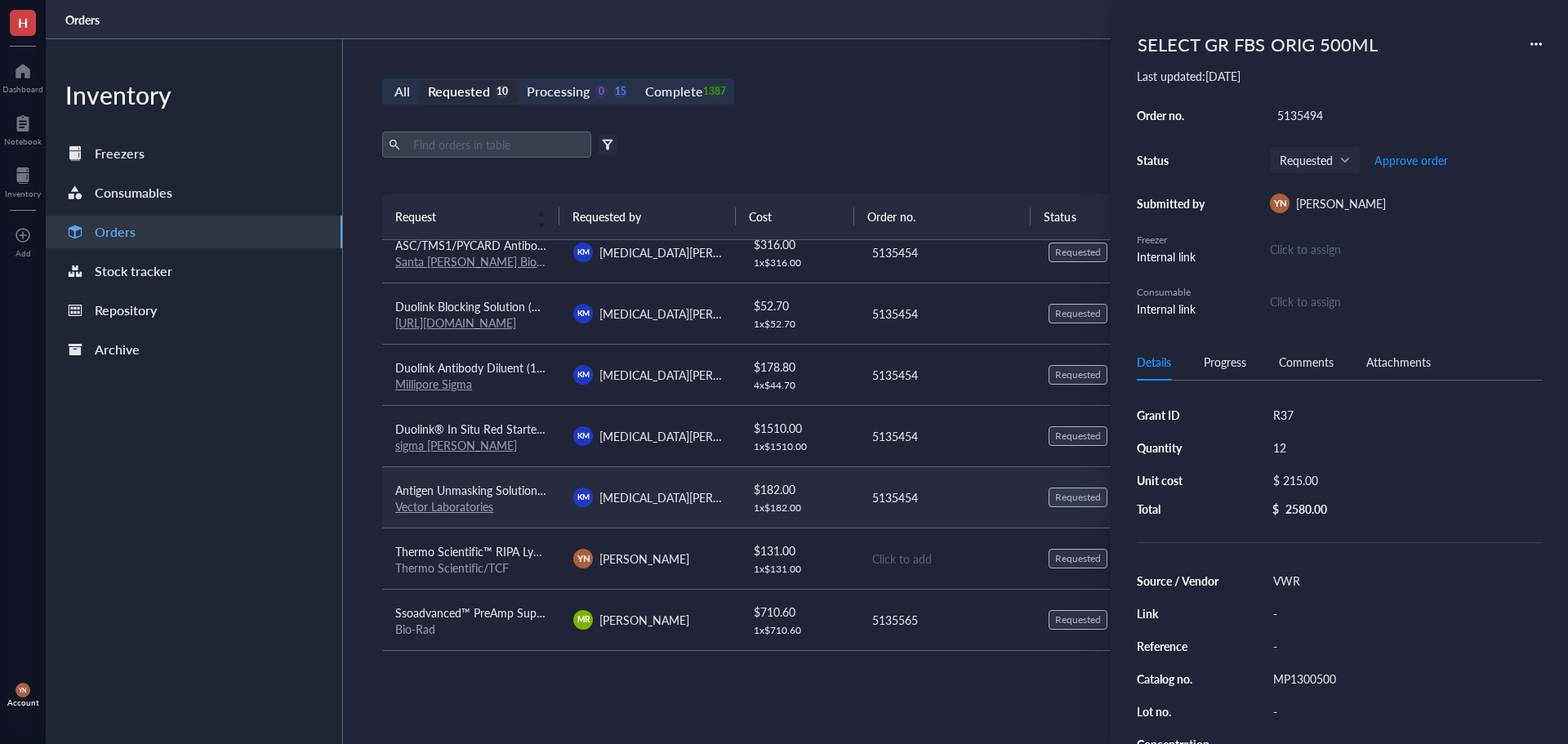
scroll to position [186, 0]
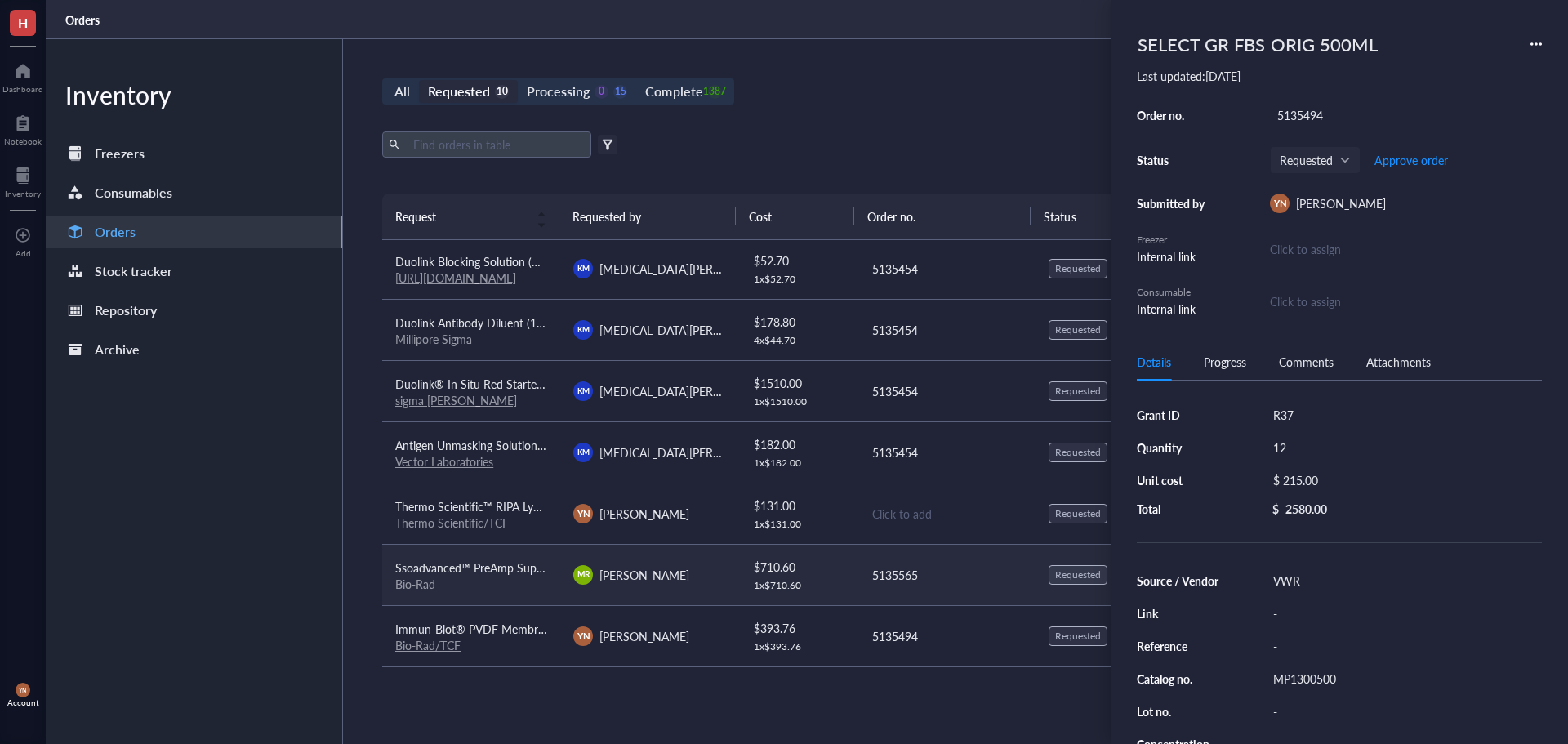
click at [508, 590] on div "Bio-Rad" at bounding box center [471, 583] width 152 height 15
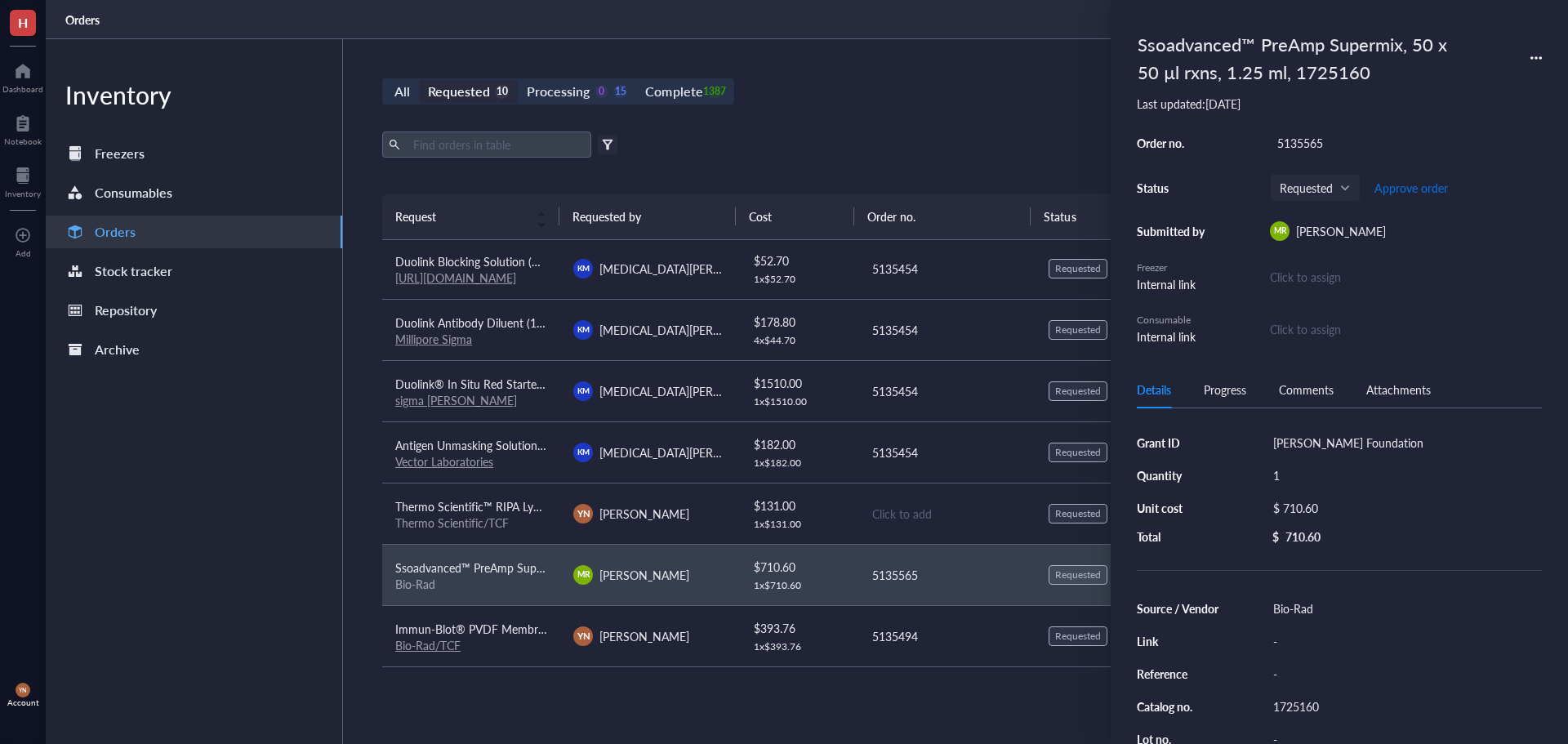
click at [1420, 186] on span "Approve order" at bounding box center [1411, 187] width 74 height 13
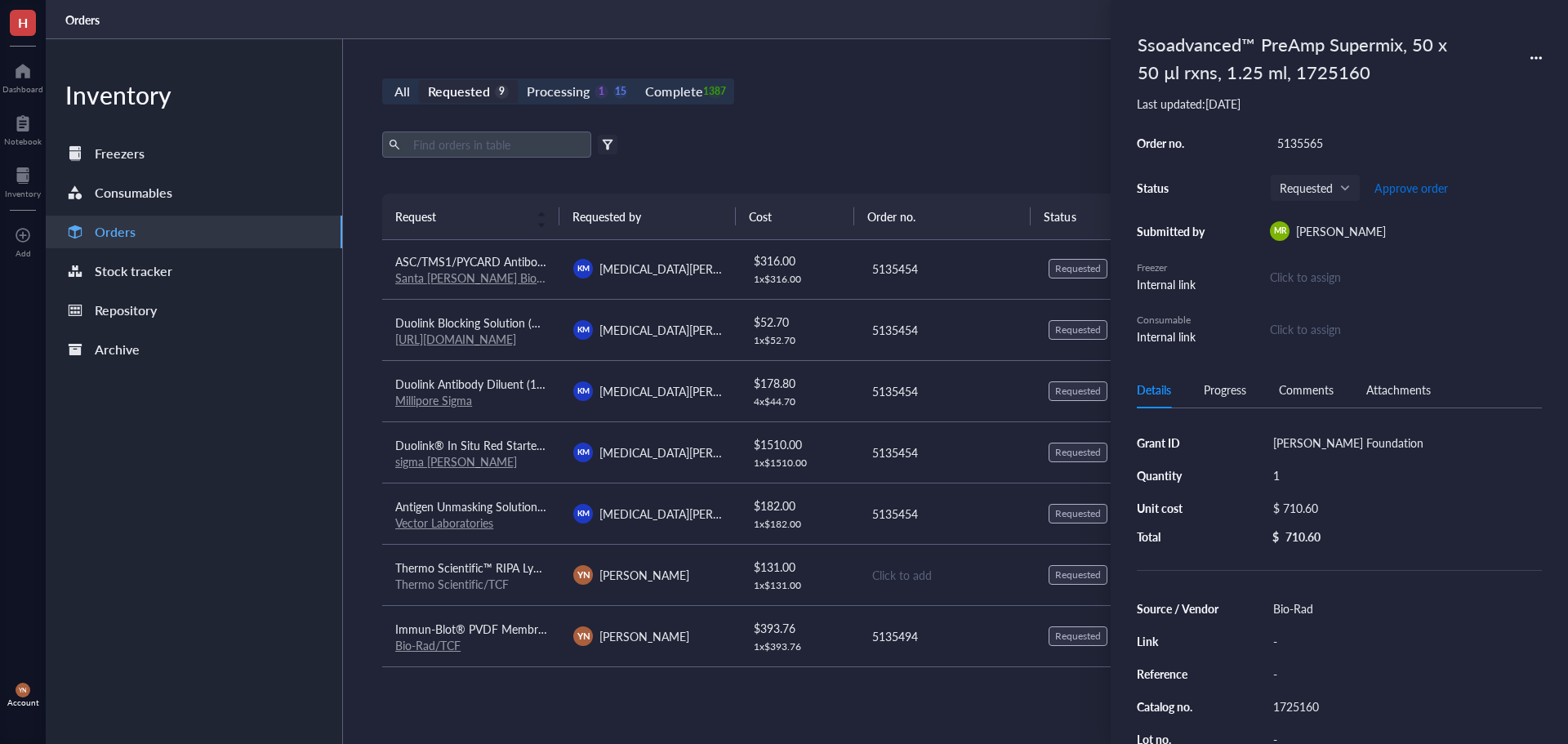
click at [1420, 186] on span "Approve order" at bounding box center [1411, 187] width 74 height 13
click at [1398, 188] on span "Place order" at bounding box center [1398, 187] width 56 height 13
click at [859, 106] on div "All Requested 9 Processing 0 16 Complete 1387 New order Export Open archive Fil…" at bounding box center [946, 392] width 1208 height 705
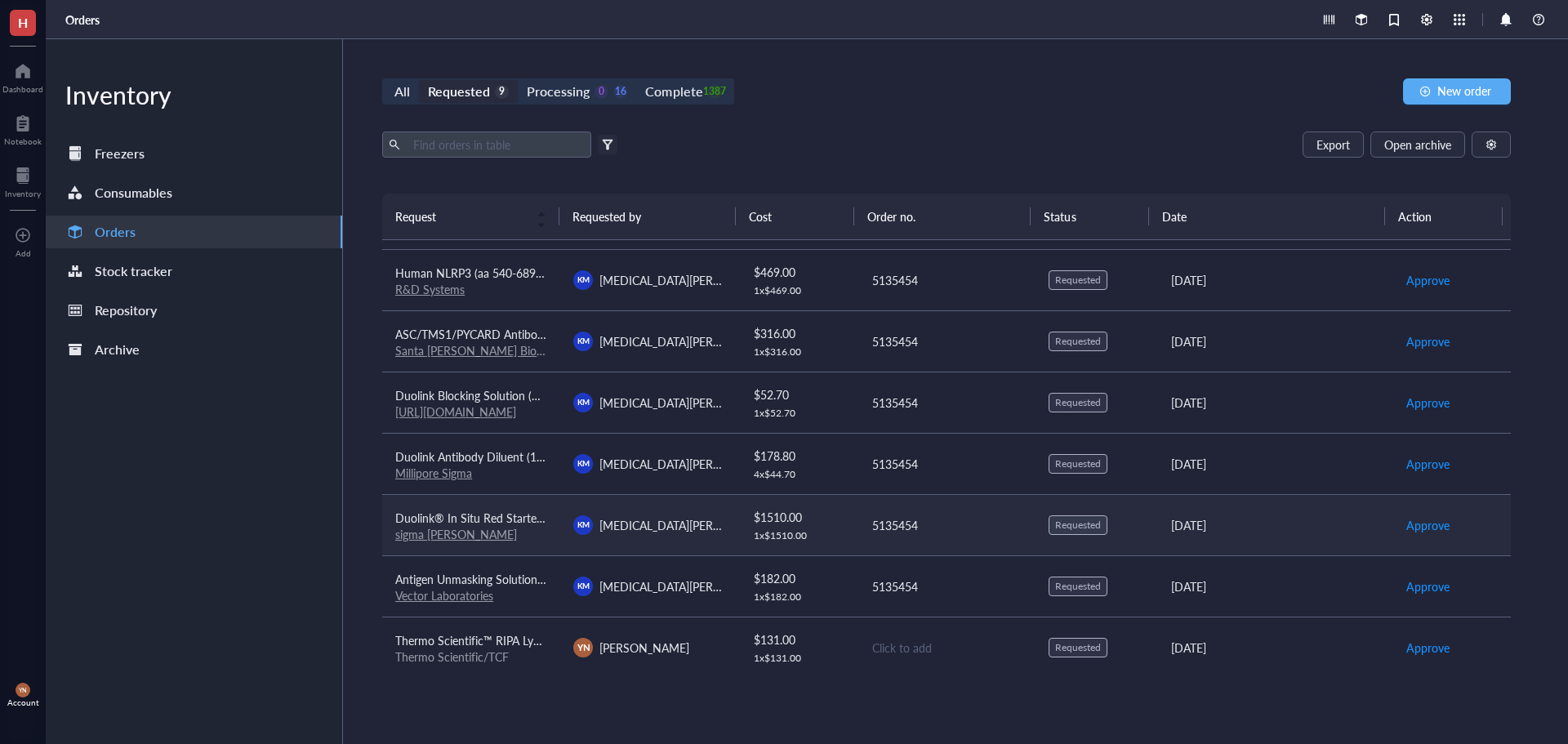
scroll to position [0, 0]
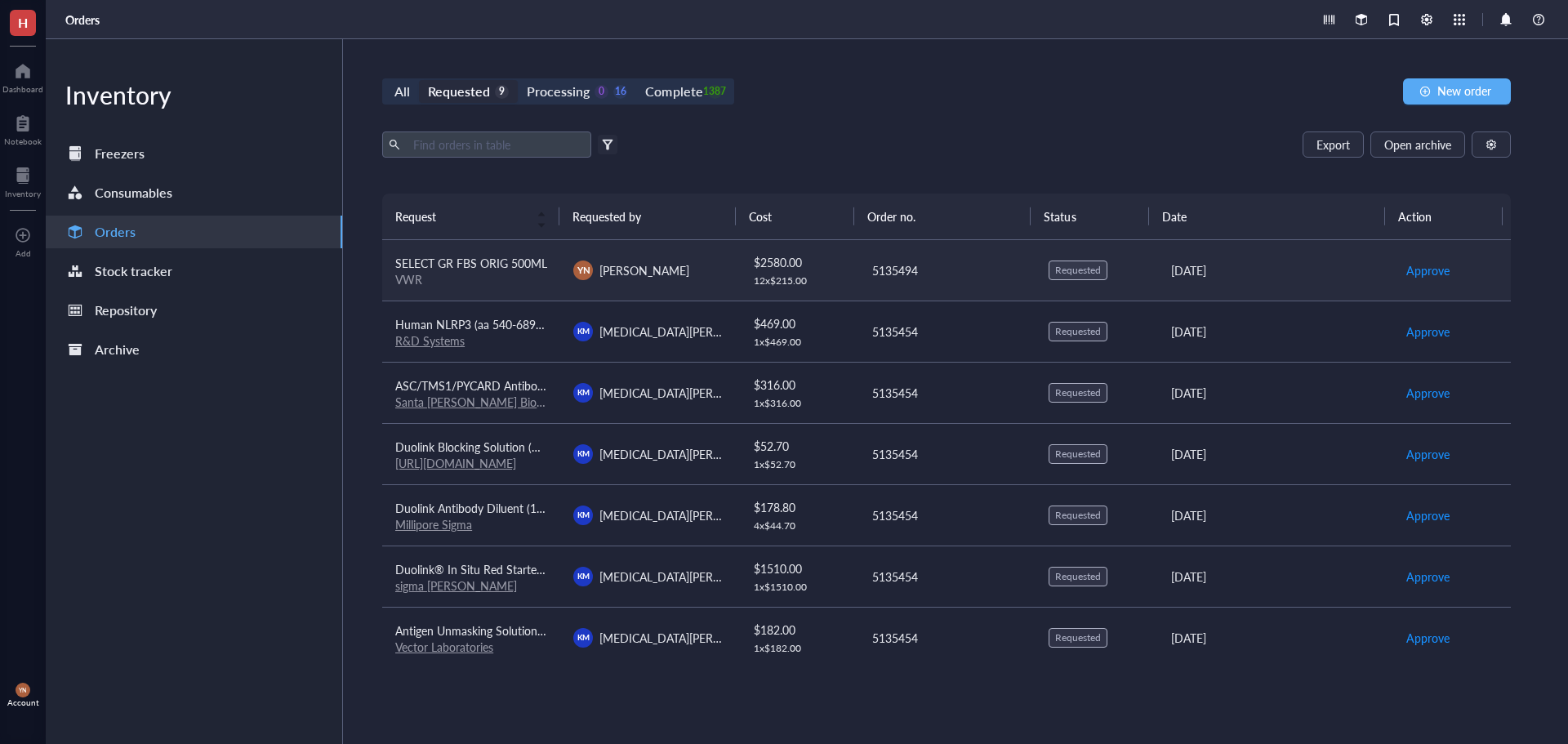
click at [485, 284] on div "VWR" at bounding box center [471, 279] width 152 height 15
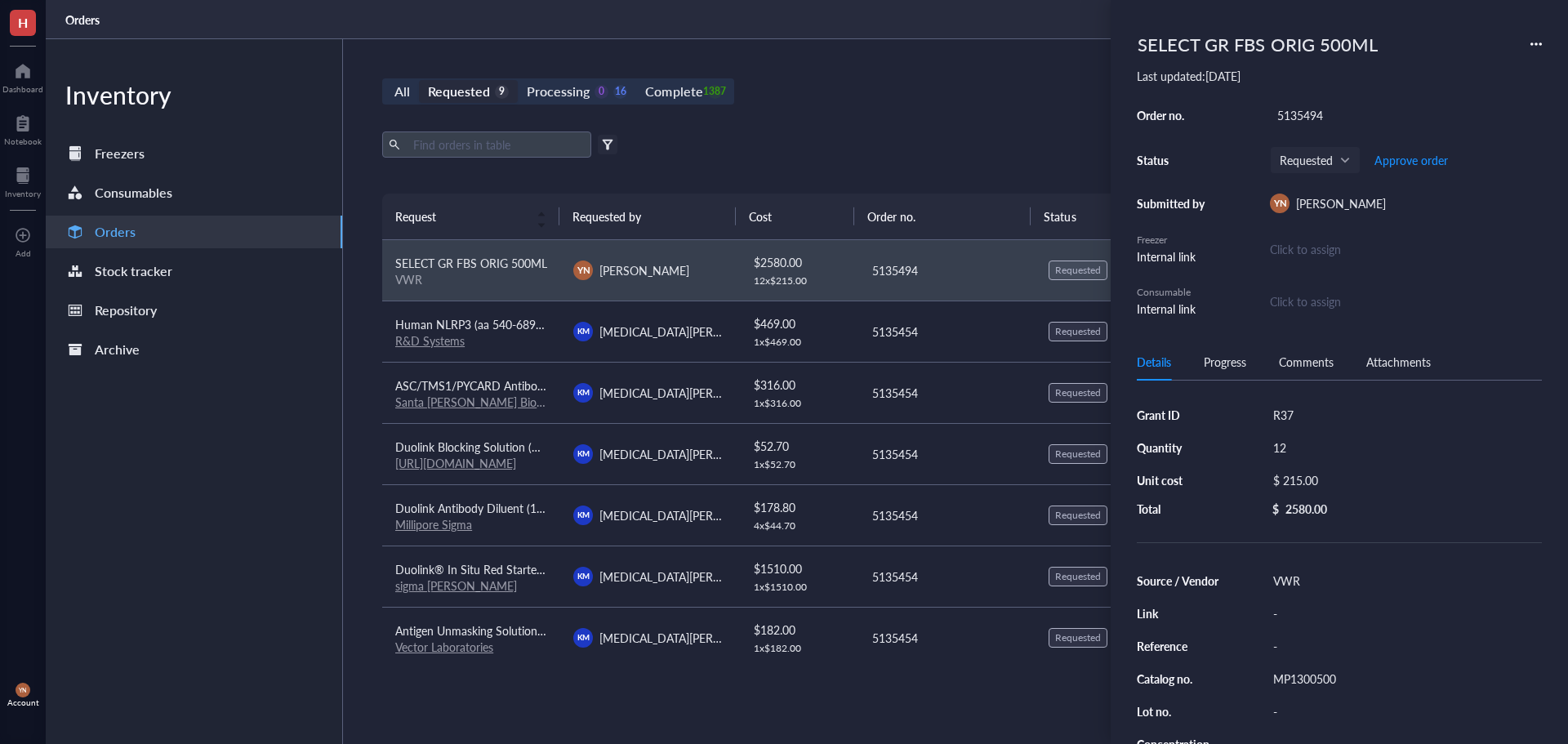
click at [1537, 42] on icon at bounding box center [1536, 44] width 12 height 12
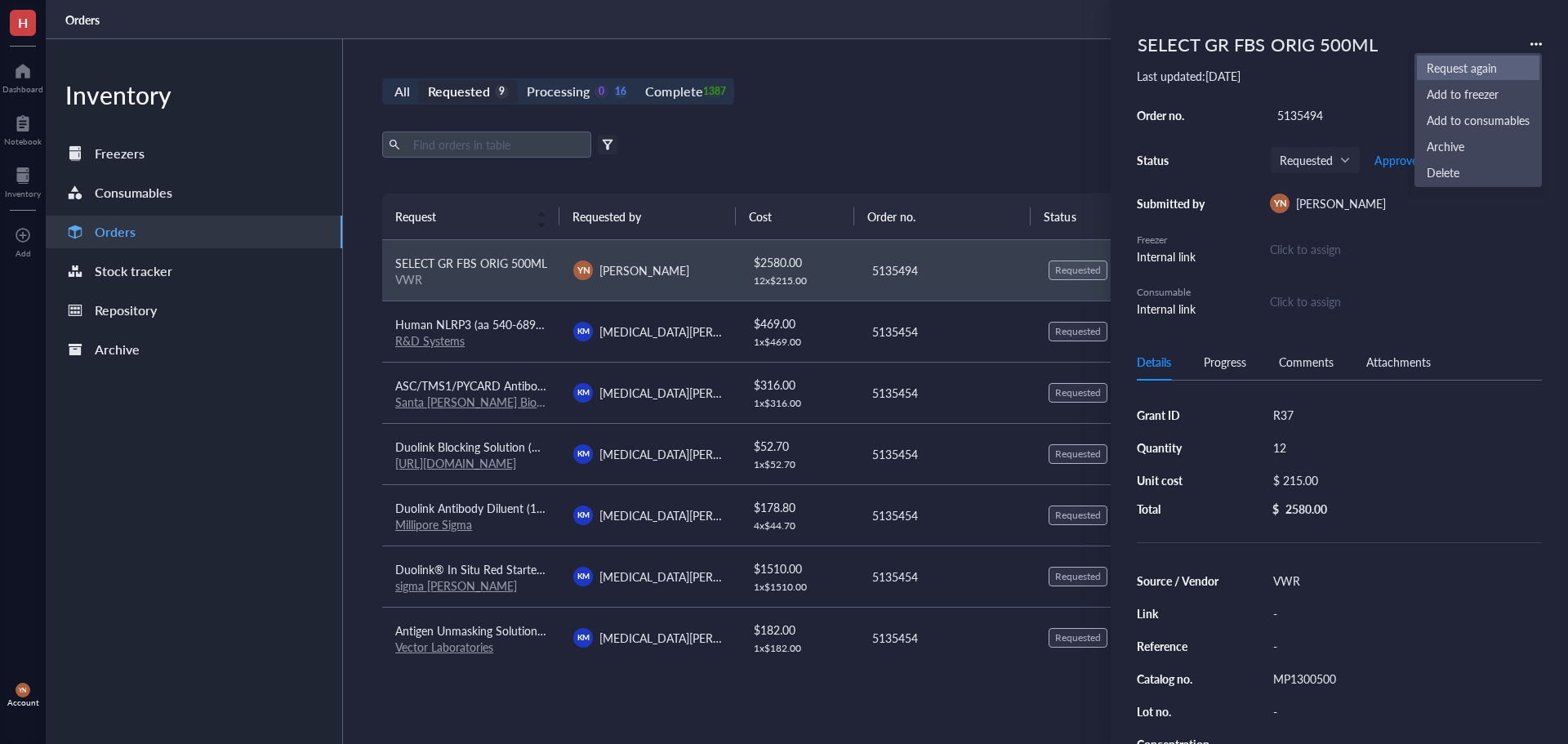
click at [1483, 67] on span "Request again" at bounding box center [1478, 67] width 103 height 18
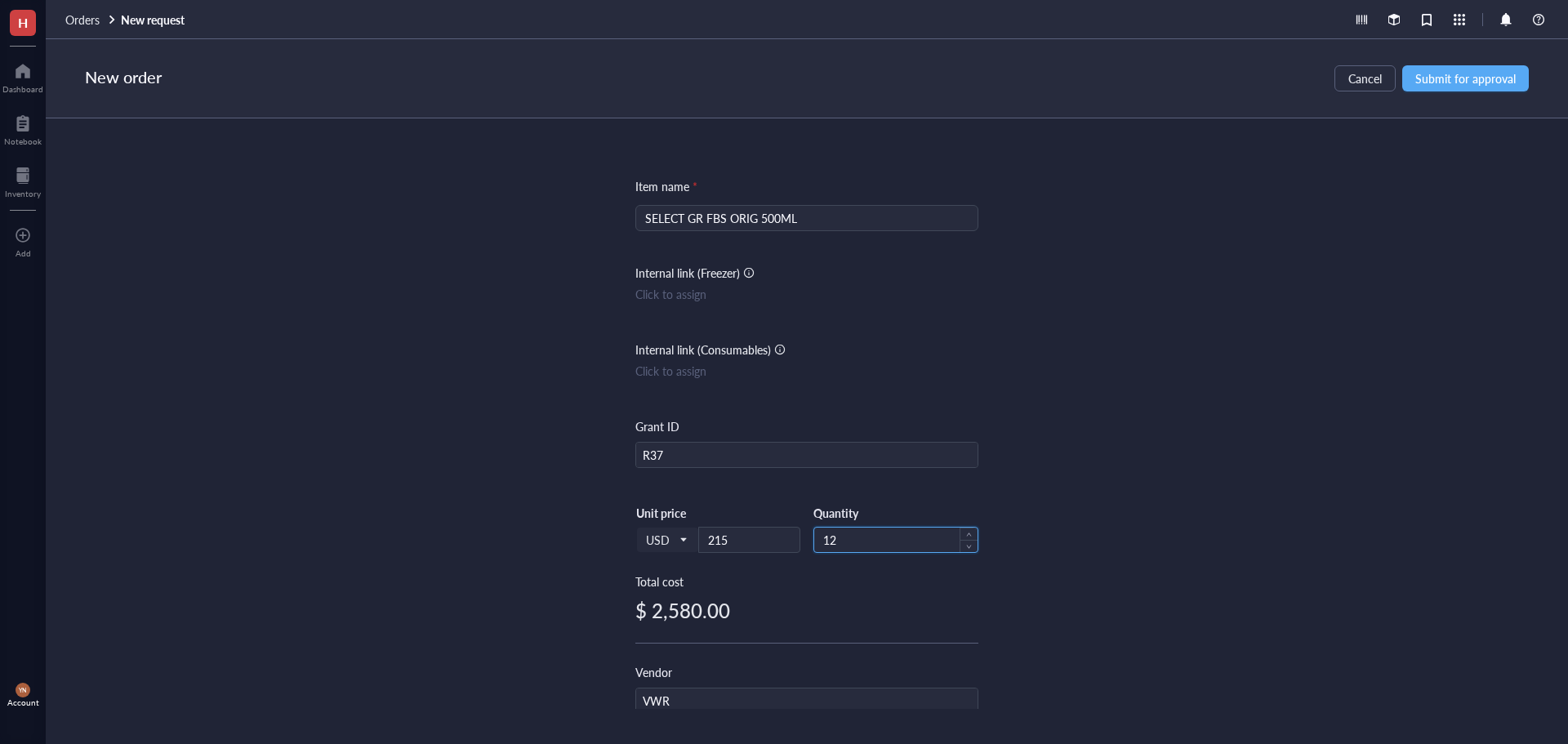
click at [845, 534] on input "12" at bounding box center [896, 540] width 163 height 25
click at [845, 555] on div "USD Unit price 215 Quantity 1" at bounding box center [807, 538] width 343 height 67
click at [845, 548] on input "1" at bounding box center [896, 540] width 163 height 25
drag, startPoint x: 1159, startPoint y: 498, endPoint x: 1181, endPoint y: 495, distance: 22.2
click at [1162, 498] on div "Item name * SELECT GR FBS ORIG 500ML Internal link (Freezer) Click to assign In…" at bounding box center [807, 413] width 1523 height 590
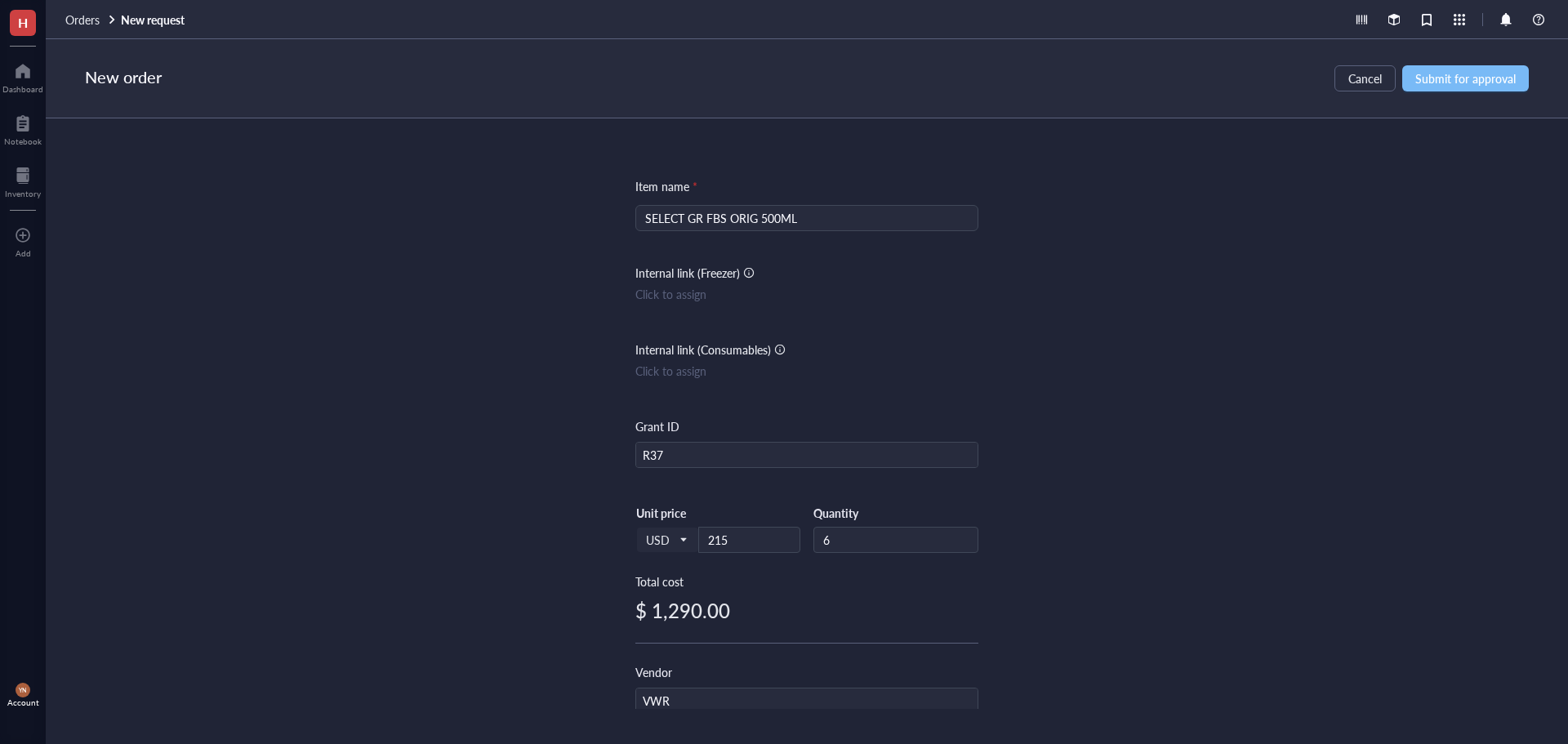
click at [1469, 78] on span "Submit for approval" at bounding box center [1465, 78] width 100 height 13
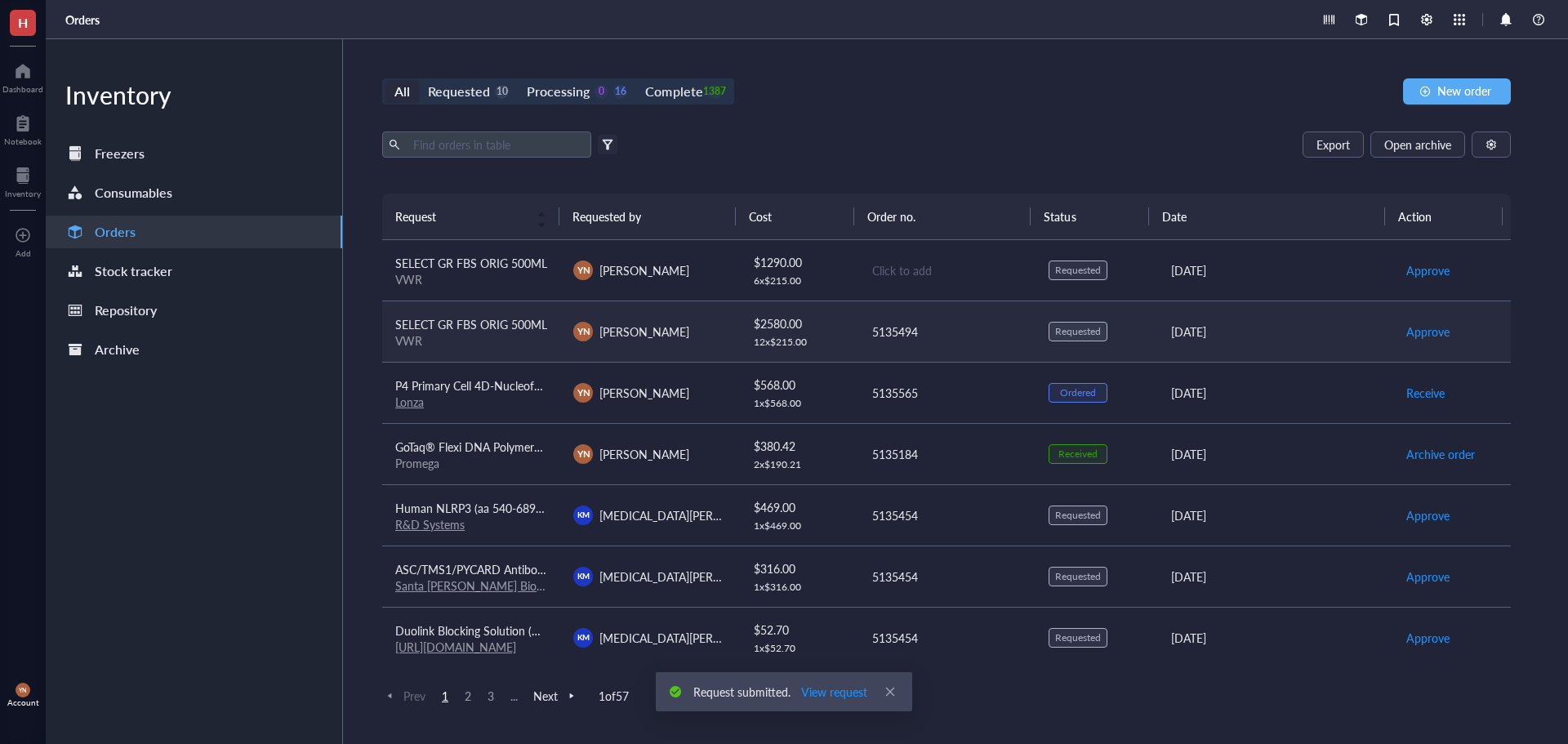
click at [471, 322] on span "SELECT GR FBS ORIG 500ML" at bounding box center [471, 324] width 152 height 16
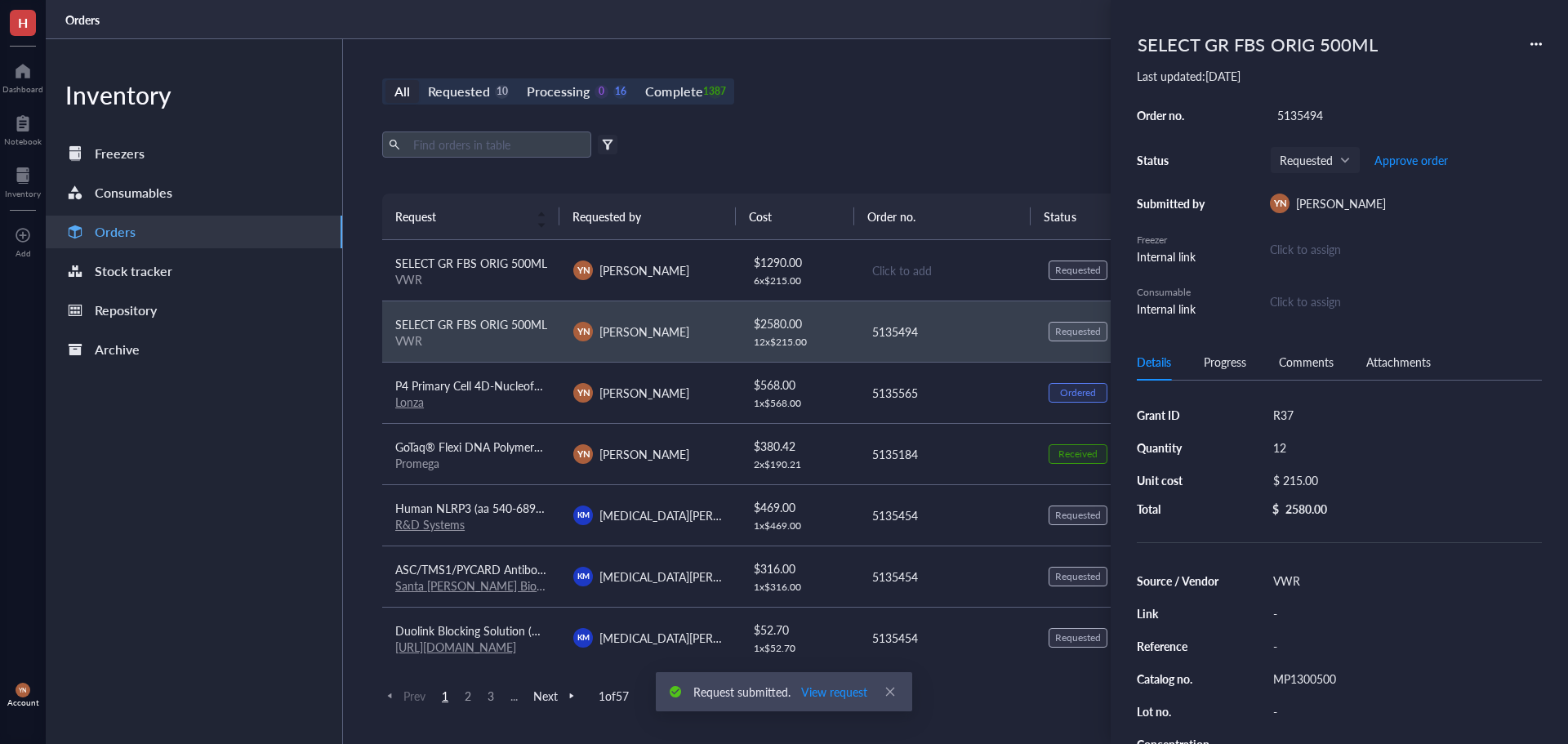
click at [1295, 447] on div "12" at bounding box center [1404, 447] width 276 height 23
click at [1304, 447] on input "12" at bounding box center [1291, 447] width 49 height 21
type input "6"
click at [1326, 115] on div "5135494" at bounding box center [1406, 115] width 272 height 23
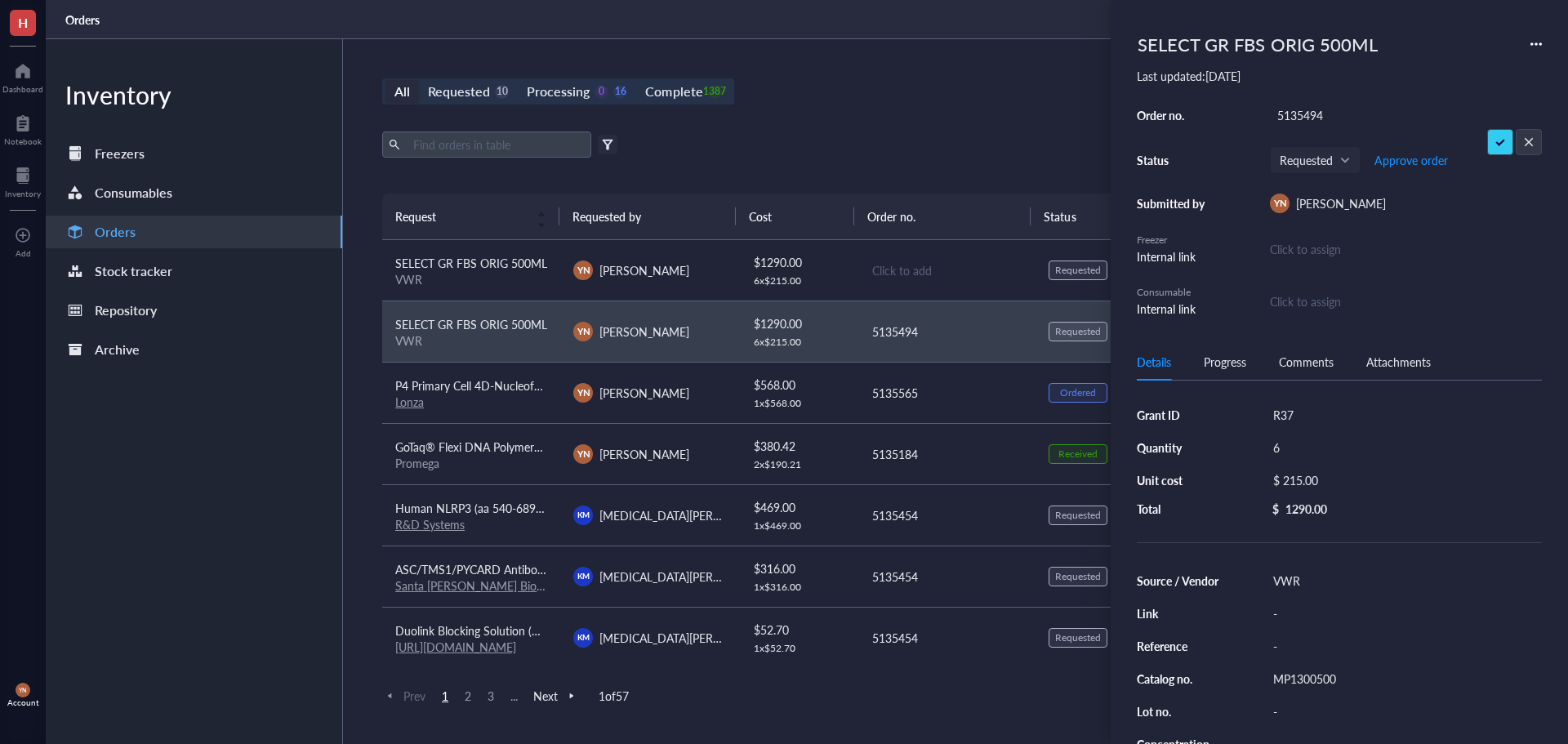
click at [1326, 115] on input "5135494" at bounding box center [1300, 115] width 59 height 21
type input "5136346"
click at [952, 121] on div "All Requested 10 Processing 0 16 Complete 1387 New order Export Open archive Fi…" at bounding box center [946, 392] width 1208 height 705
click at [526, 275] on div "VWR" at bounding box center [471, 279] width 152 height 15
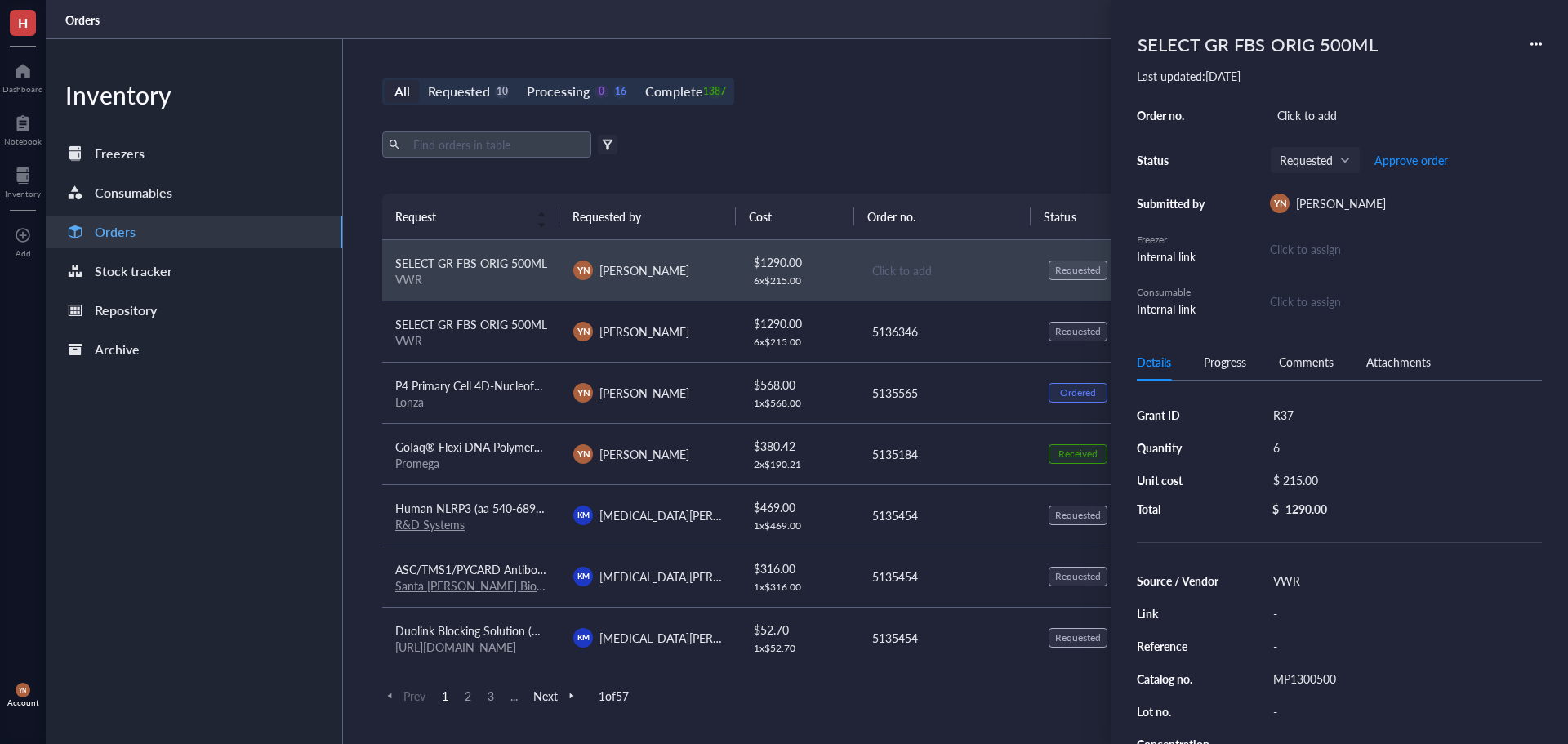
click at [1310, 411] on div "R37" at bounding box center [1404, 415] width 276 height 23
click at [1310, 411] on input "R37" at bounding box center [1291, 415] width 49 height 21
type input "RO1"
click at [1311, 118] on div "Click to add" at bounding box center [1406, 115] width 272 height 23
type input "5135184"
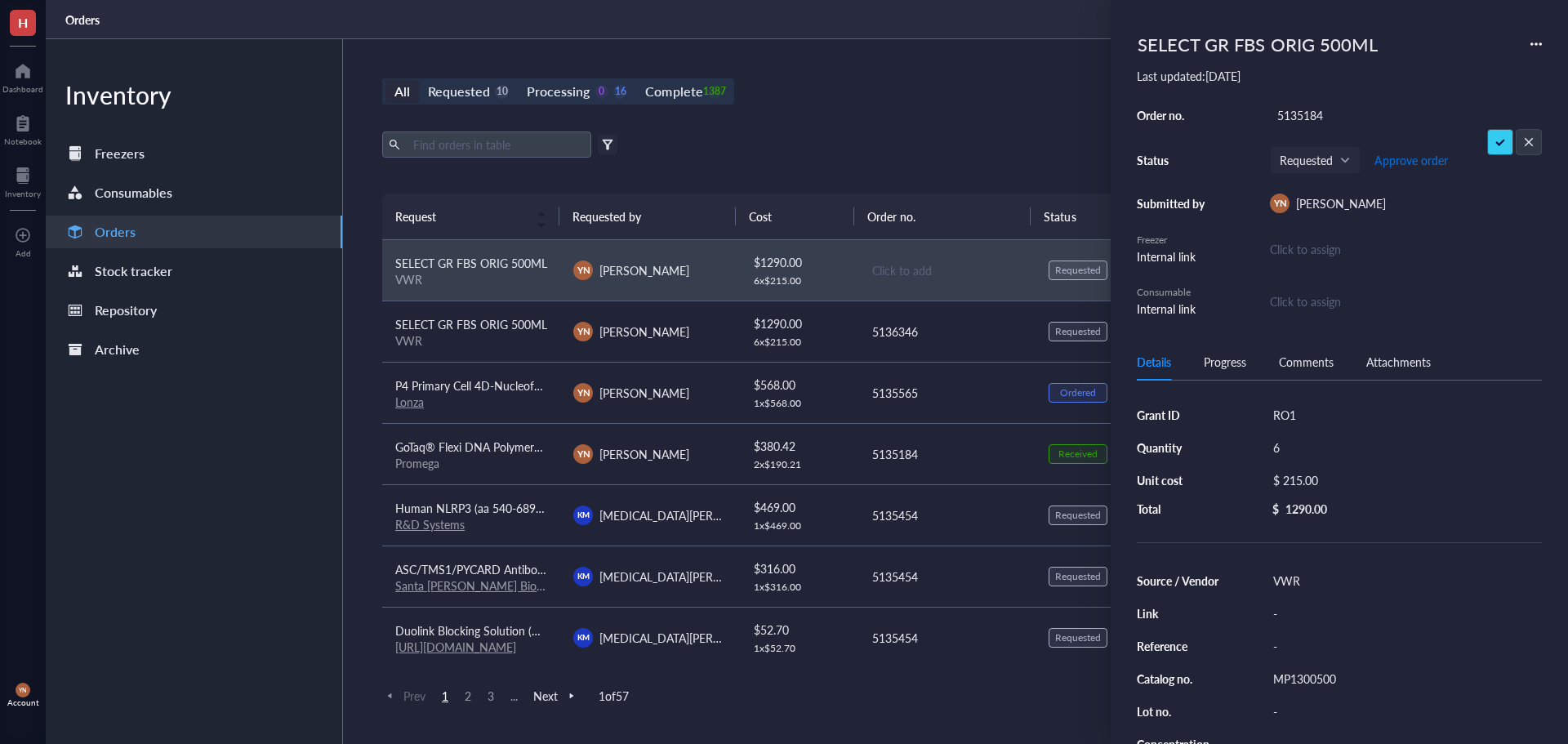
click at [1429, 167] on span "Approve order" at bounding box center [1411, 160] width 74 height 13
click at [1415, 163] on span "Place order" at bounding box center [1398, 160] width 56 height 13
click at [444, 335] on div "VWR" at bounding box center [471, 340] width 152 height 15
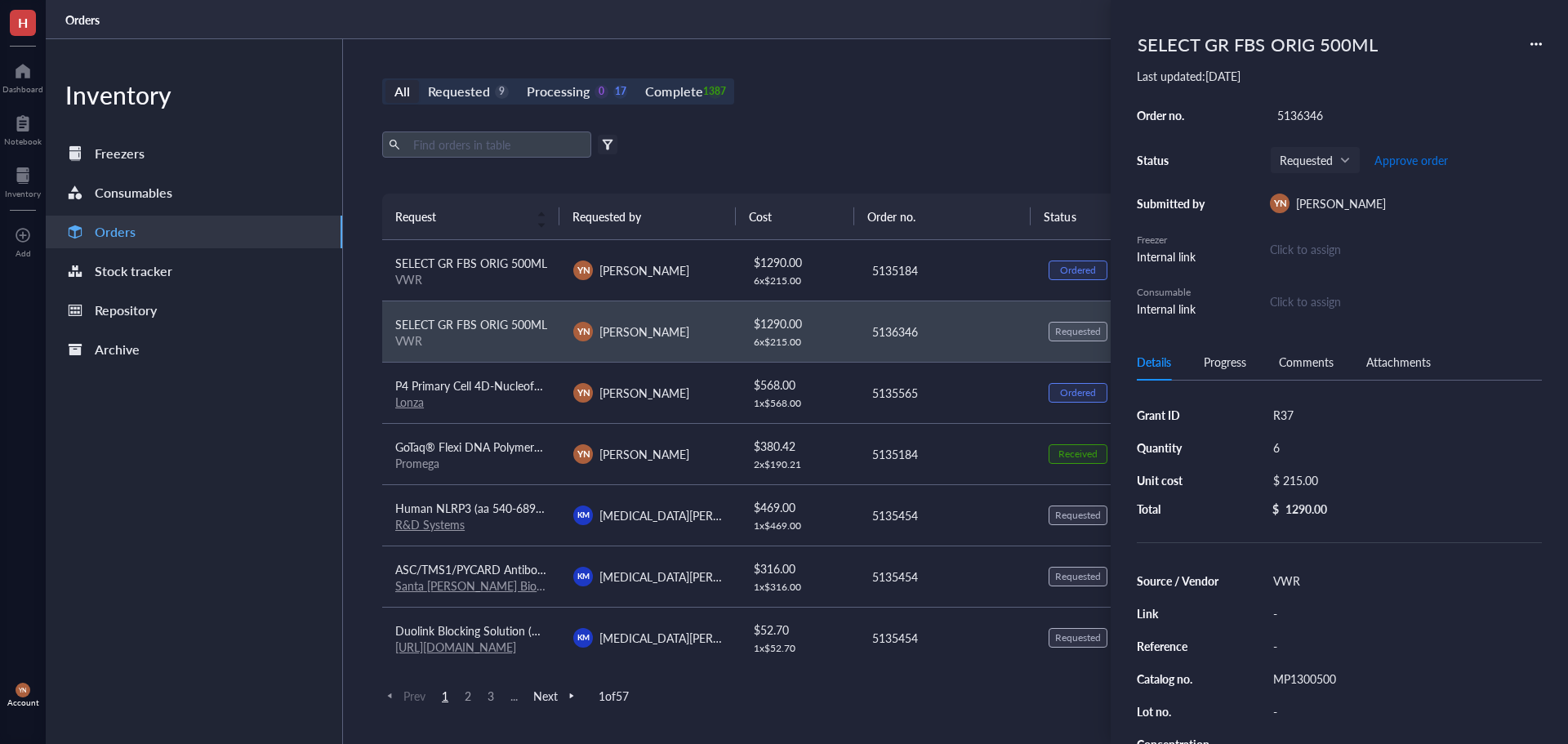
click at [1405, 165] on span "Approve order" at bounding box center [1411, 160] width 74 height 13
click at [1405, 165] on span "Place order" at bounding box center [1398, 160] width 56 height 13
click at [990, 160] on div "Export Open archive Filter by: Requester Requested on Source / Vendor Last upda…" at bounding box center [946, 162] width 1128 height 62
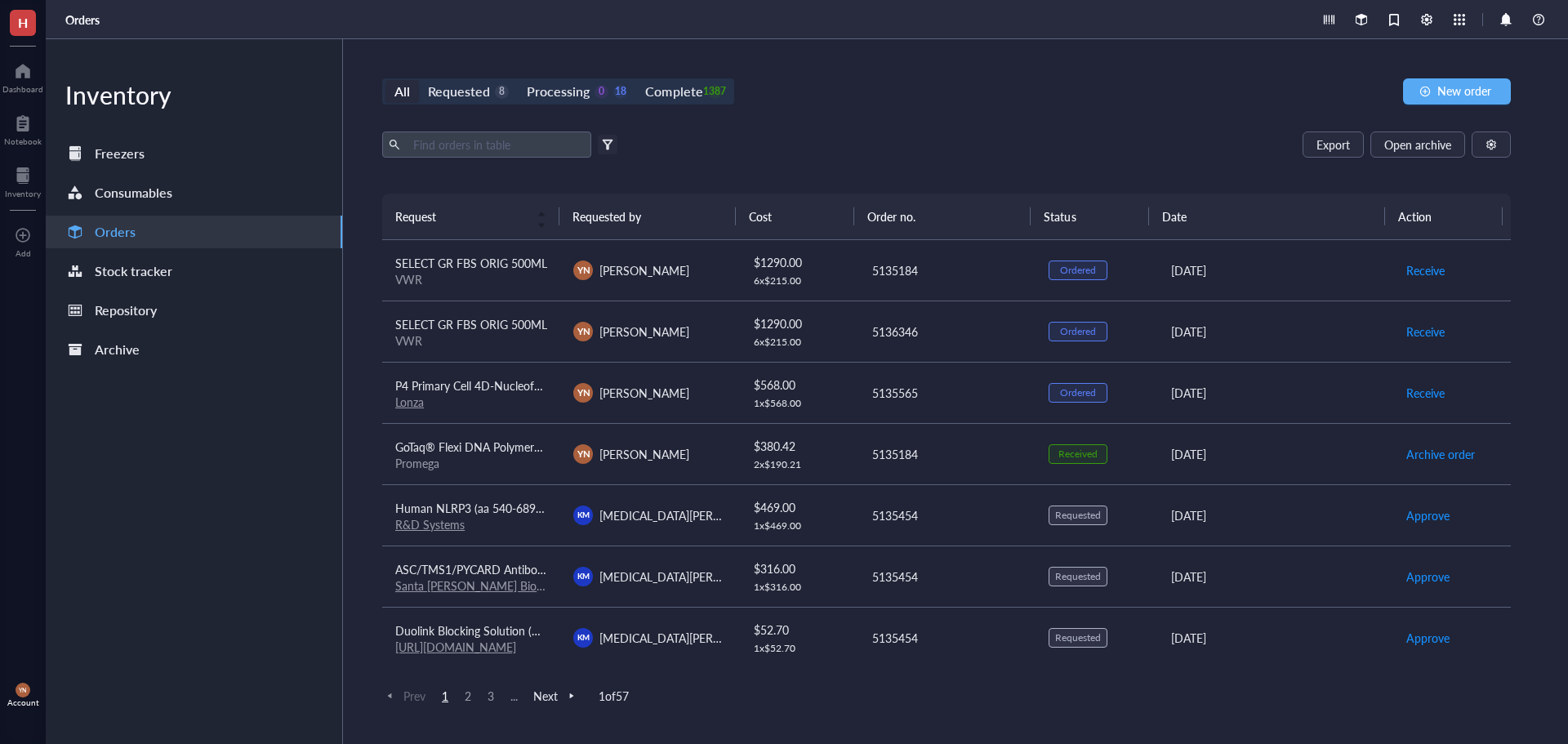
click at [1134, 154] on div "Export Open archive" at bounding box center [946, 144] width 1128 height 26
click at [464, 86] on div "Requested" at bounding box center [459, 91] width 62 height 23
click at [419, 80] on input "Requested 8" at bounding box center [419, 80] width 0 height 0
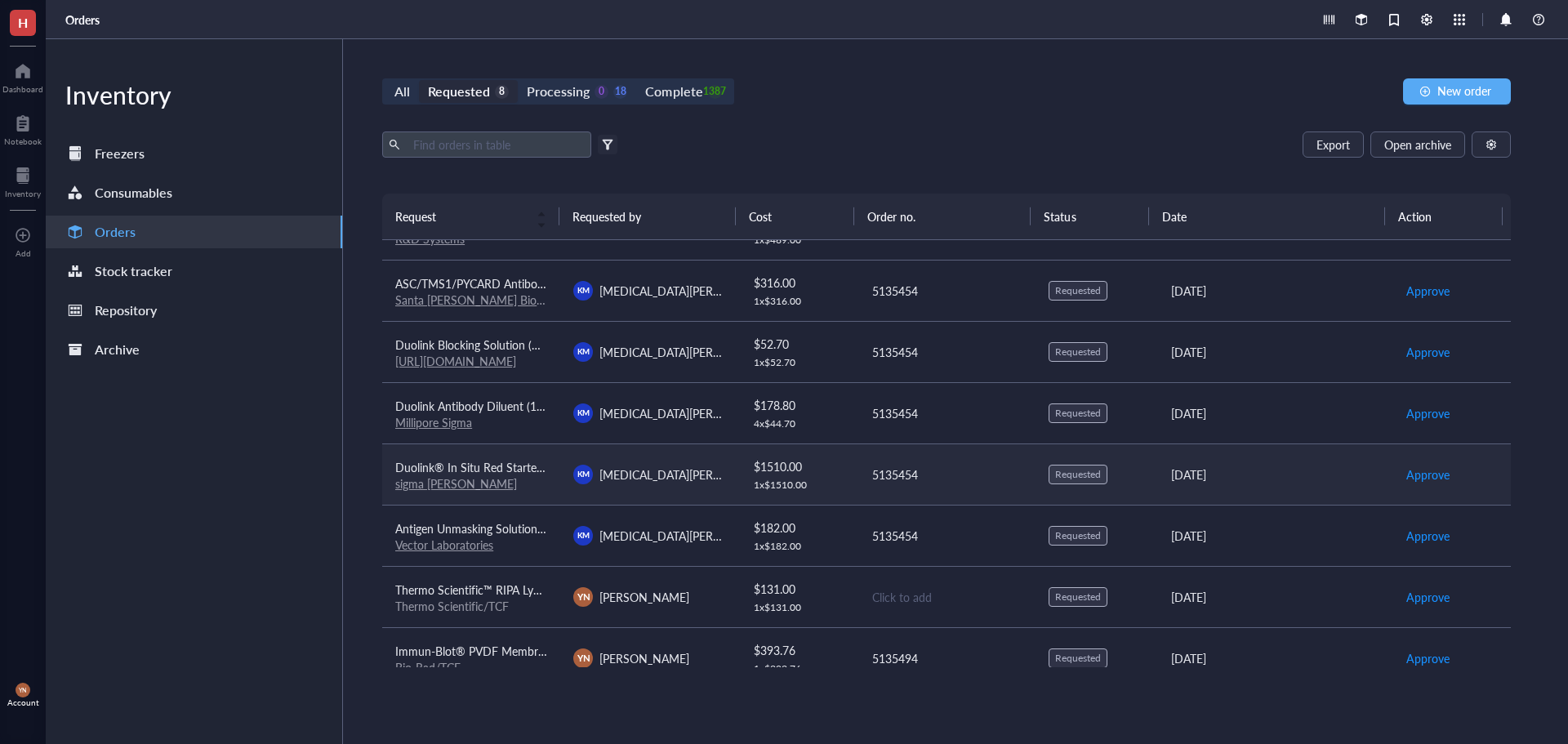
scroll to position [63, 0]
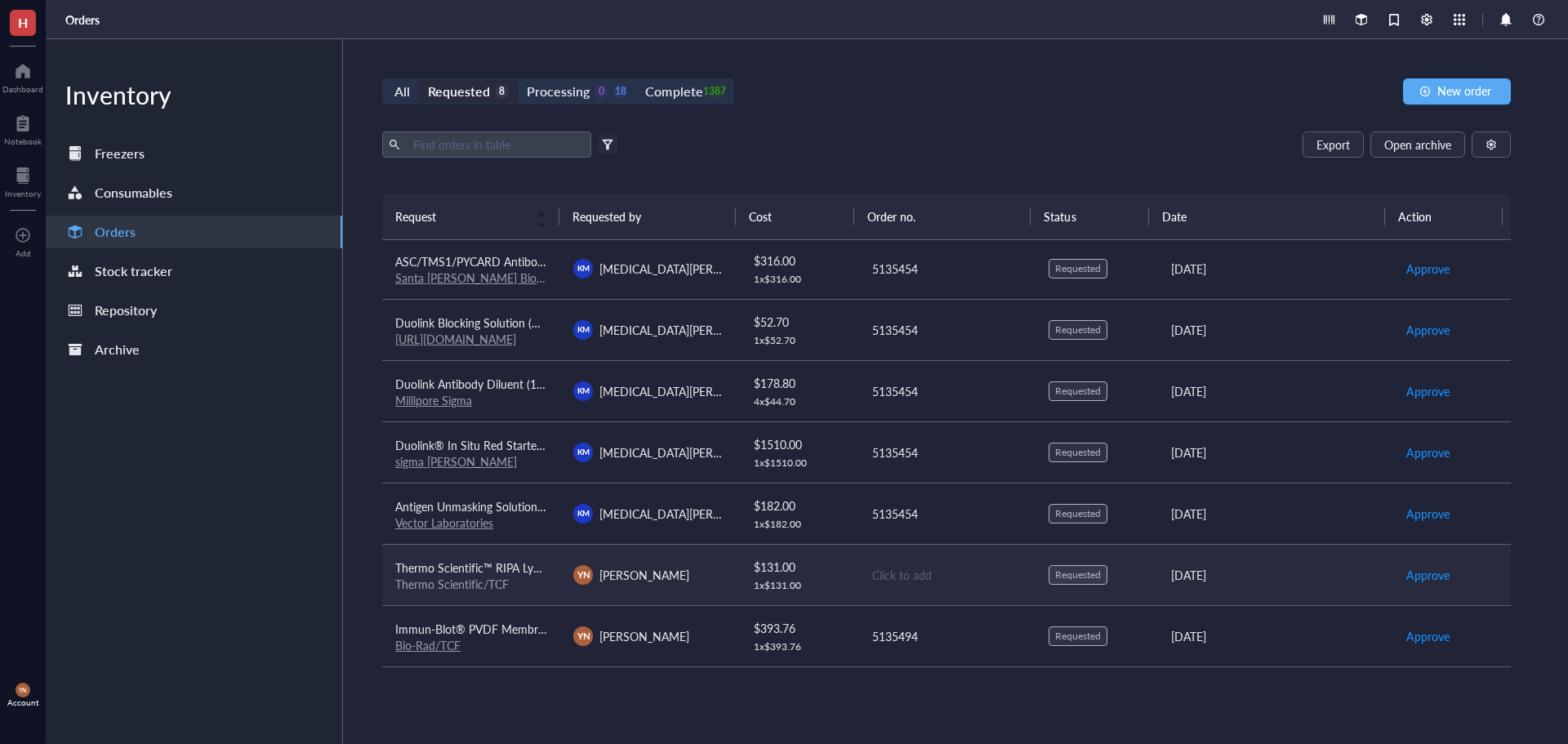
click at [495, 569] on span "Thermo Scientific™ RIPA Lysis and Extraction Buffer" at bounding box center [527, 567] width 263 height 16
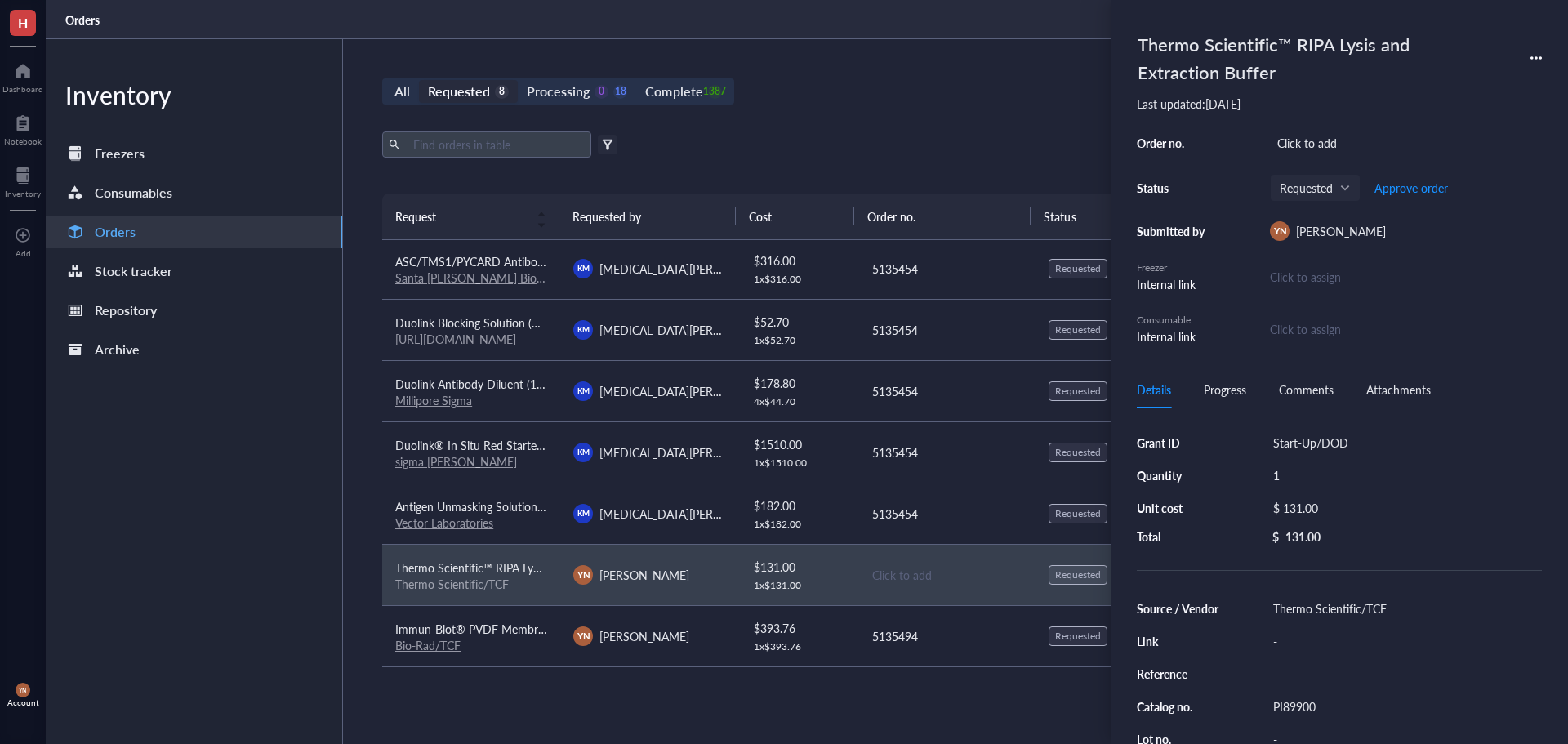
click at [939, 97] on div "All Requested 8 Processing 0 18 Complete 1387 New order" at bounding box center [946, 91] width 1128 height 26
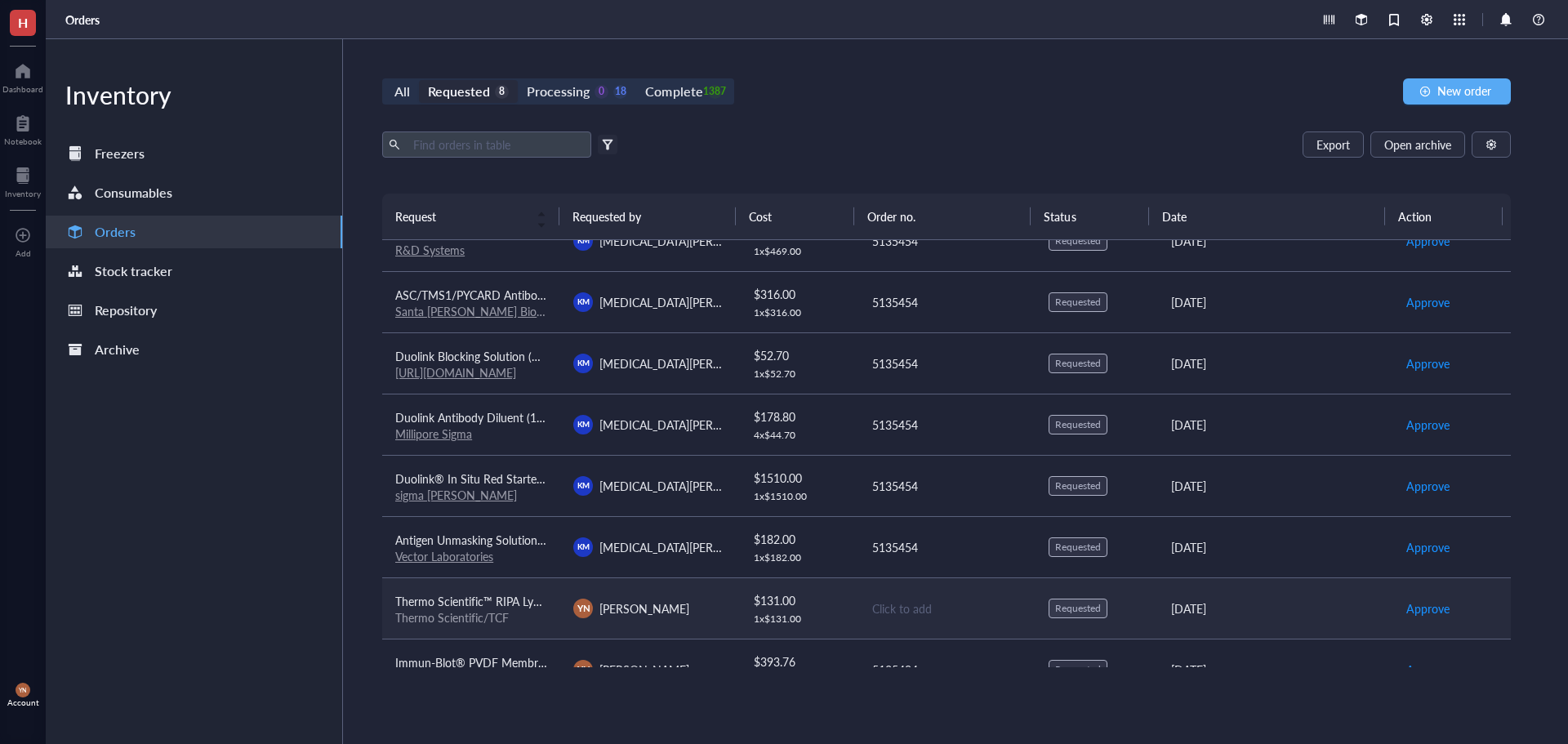
scroll to position [0, 0]
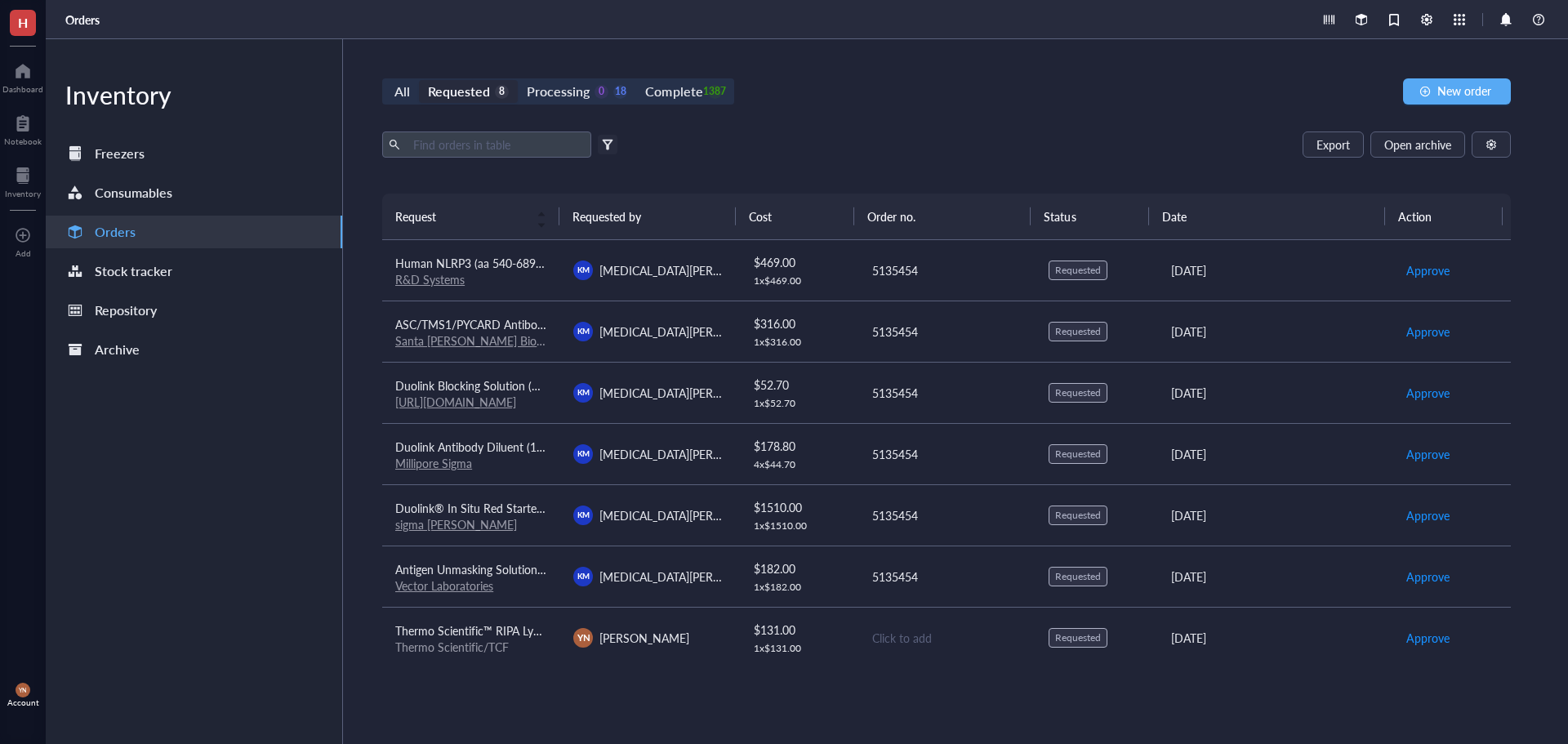
click at [960, 128] on div "All Requested 8 Processing 0 18 Complete 1387 New order Export Open archive Fil…" at bounding box center [946, 392] width 1208 height 705
click at [579, 90] on div "Processing" at bounding box center [558, 91] width 63 height 23
click at [518, 80] on input "Processing 0 18" at bounding box center [518, 80] width 0 height 0
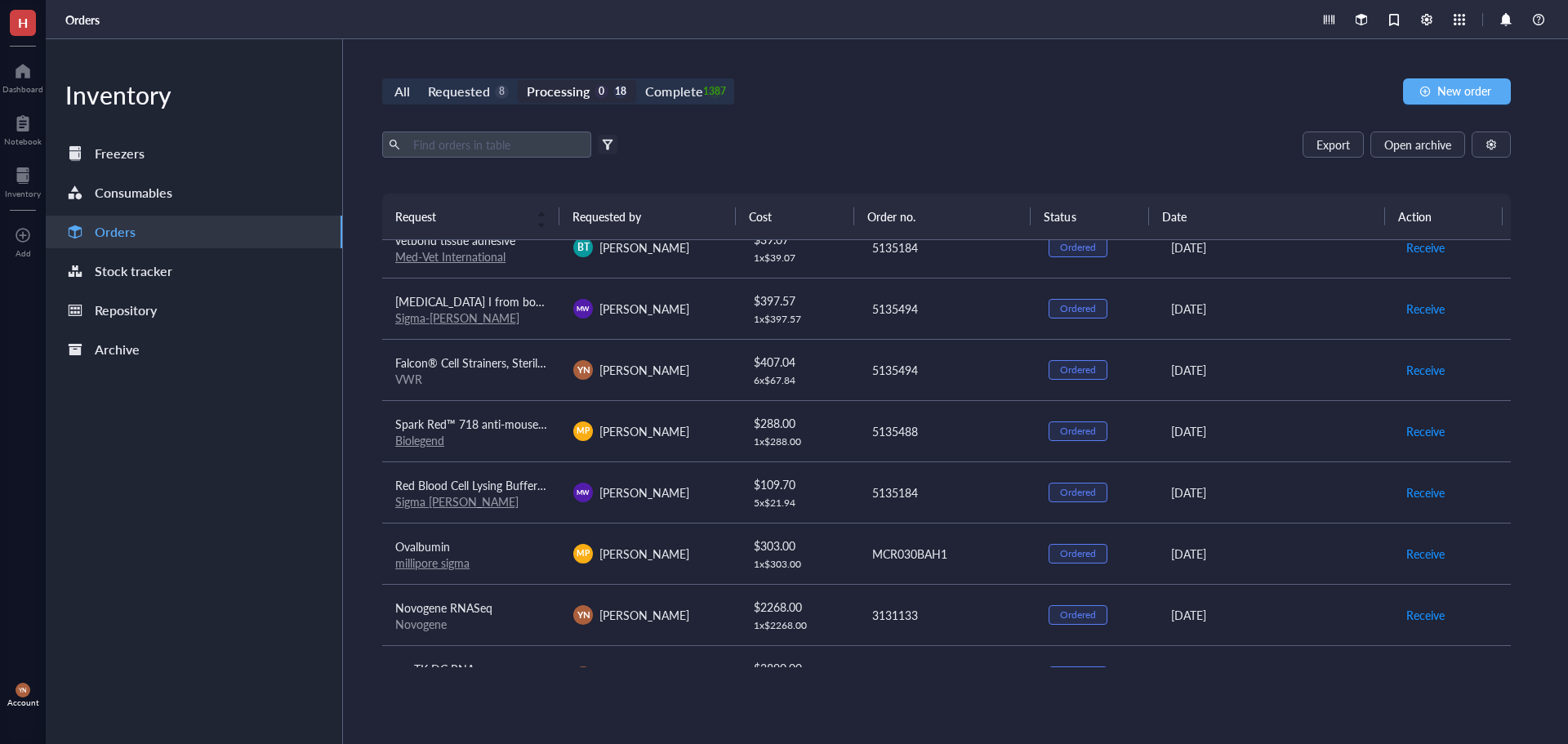
scroll to position [653, 0]
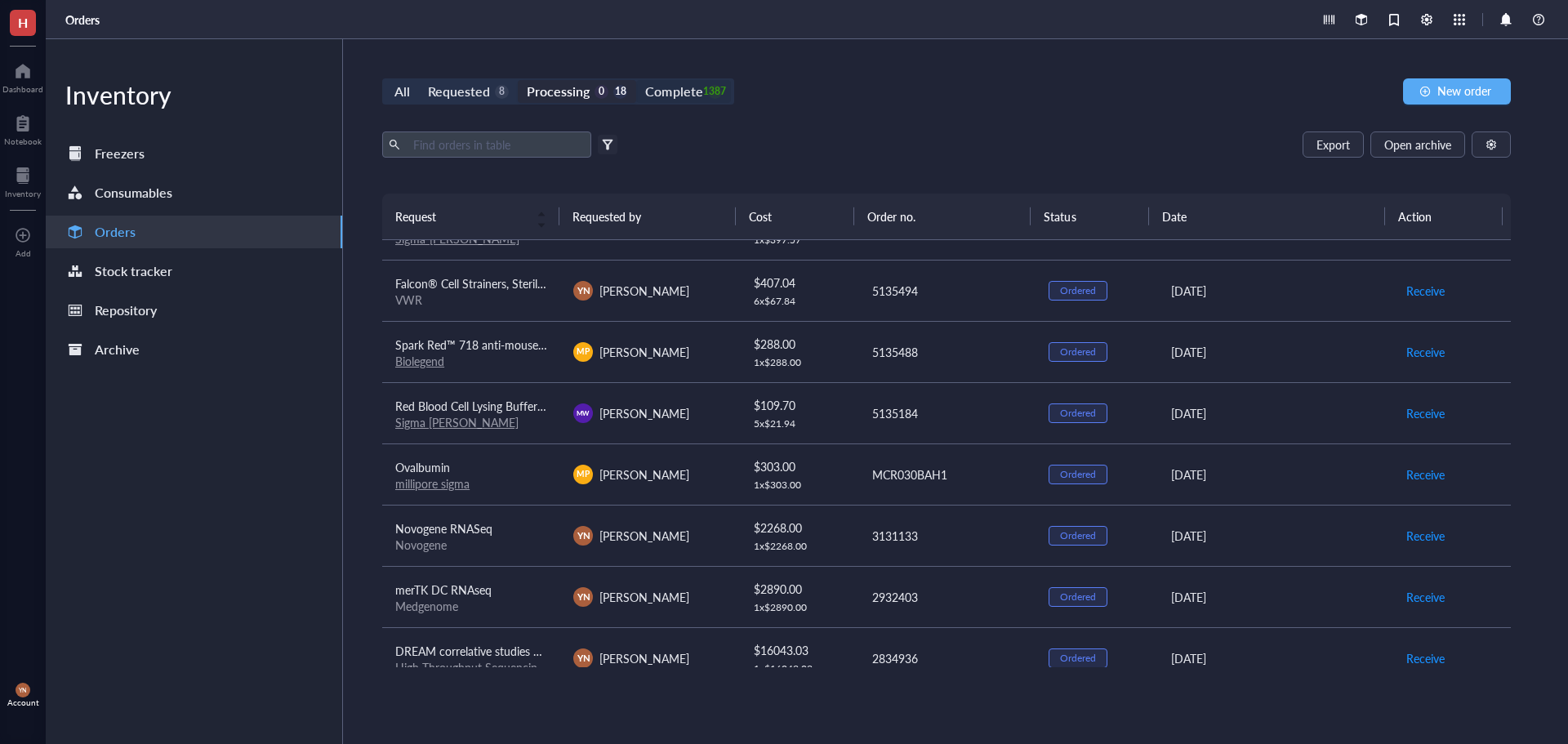
click at [709, 87] on div "1387" at bounding box center [716, 92] width 14 height 14
click at [637, 80] on input "Complete 1387" at bounding box center [637, 80] width 0 height 0
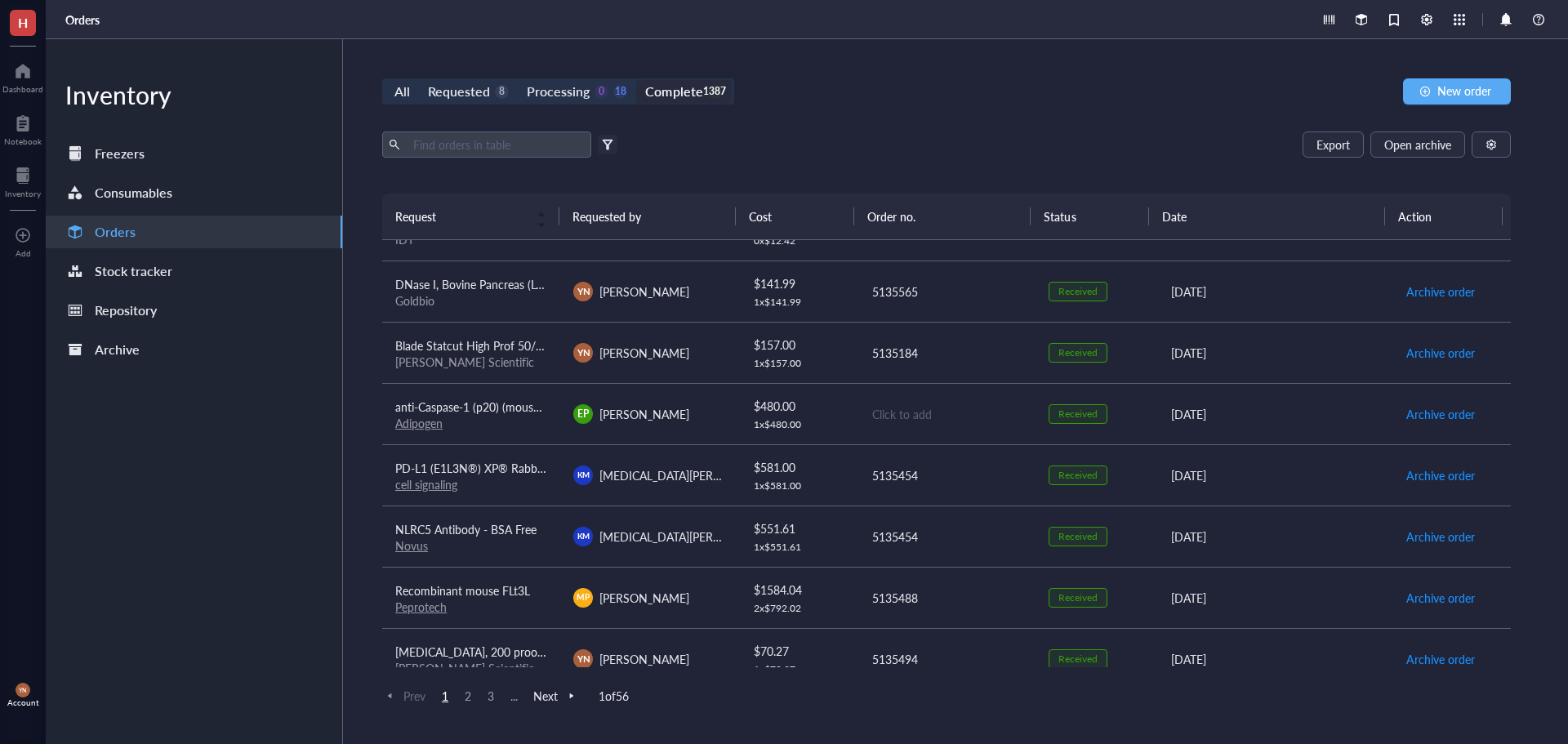
scroll to position [653, 0]
click at [505, 407] on span "anti-Caspase-1 (p20) (mouse), mAb (Casper-1)" at bounding box center [511, 406] width 231 height 16
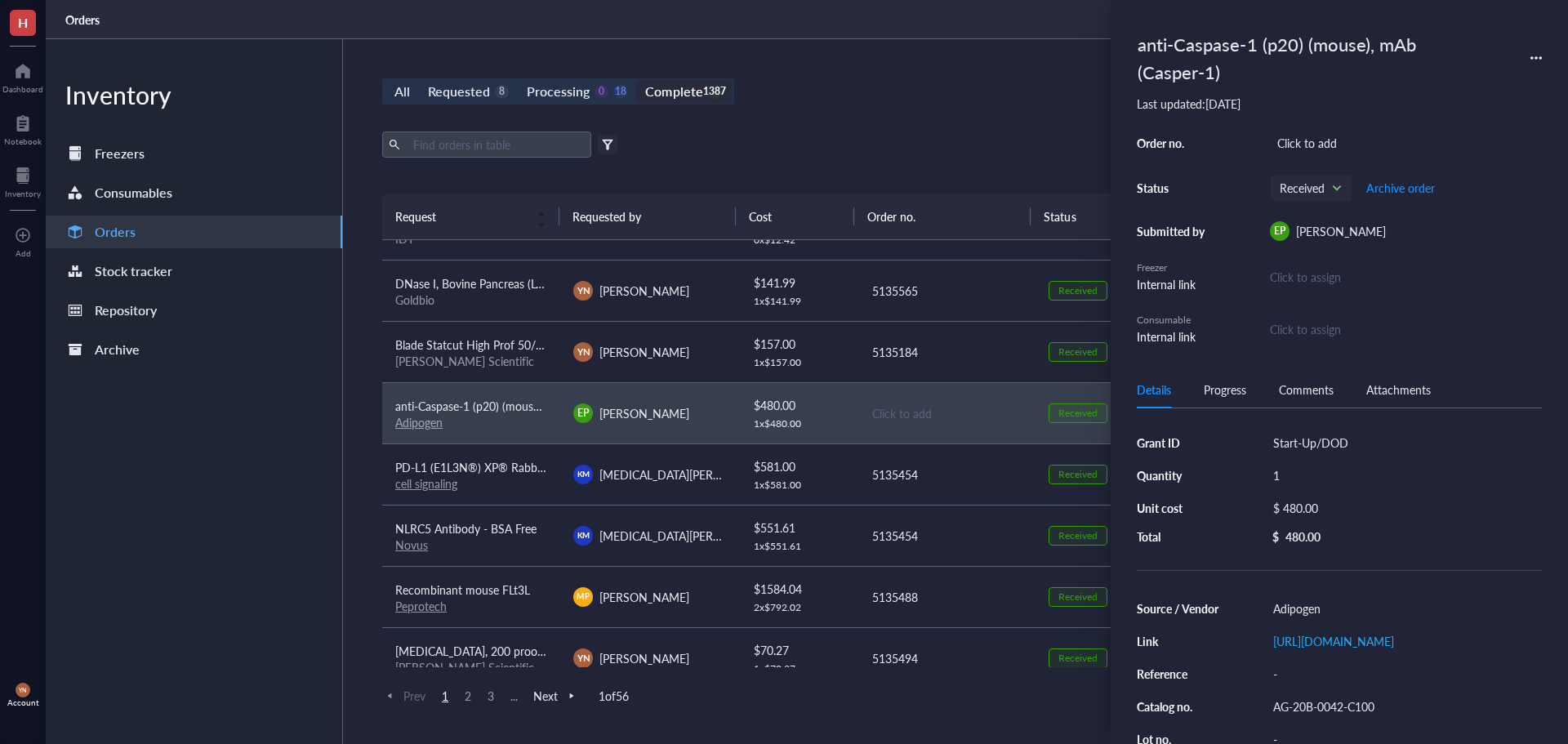
click at [1307, 129] on div "anti-Caspase-1 (p20) (mouse), mAb (Casper-1) Last updated: [DATE] Order no. Cli…" at bounding box center [1340, 186] width 405 height 320
click at [1309, 137] on div "Click to add" at bounding box center [1406, 143] width 272 height 23
type input "29242"
click at [1065, 124] on div "All Requested 8 Processing 0 18 Complete 1387 New order Export Open archive Fil…" at bounding box center [946, 392] width 1208 height 705
click at [986, 111] on div "All Requested 8 Processing 0 18 Complete 1387 New order Export Open archive Fil…" at bounding box center [946, 392] width 1208 height 705
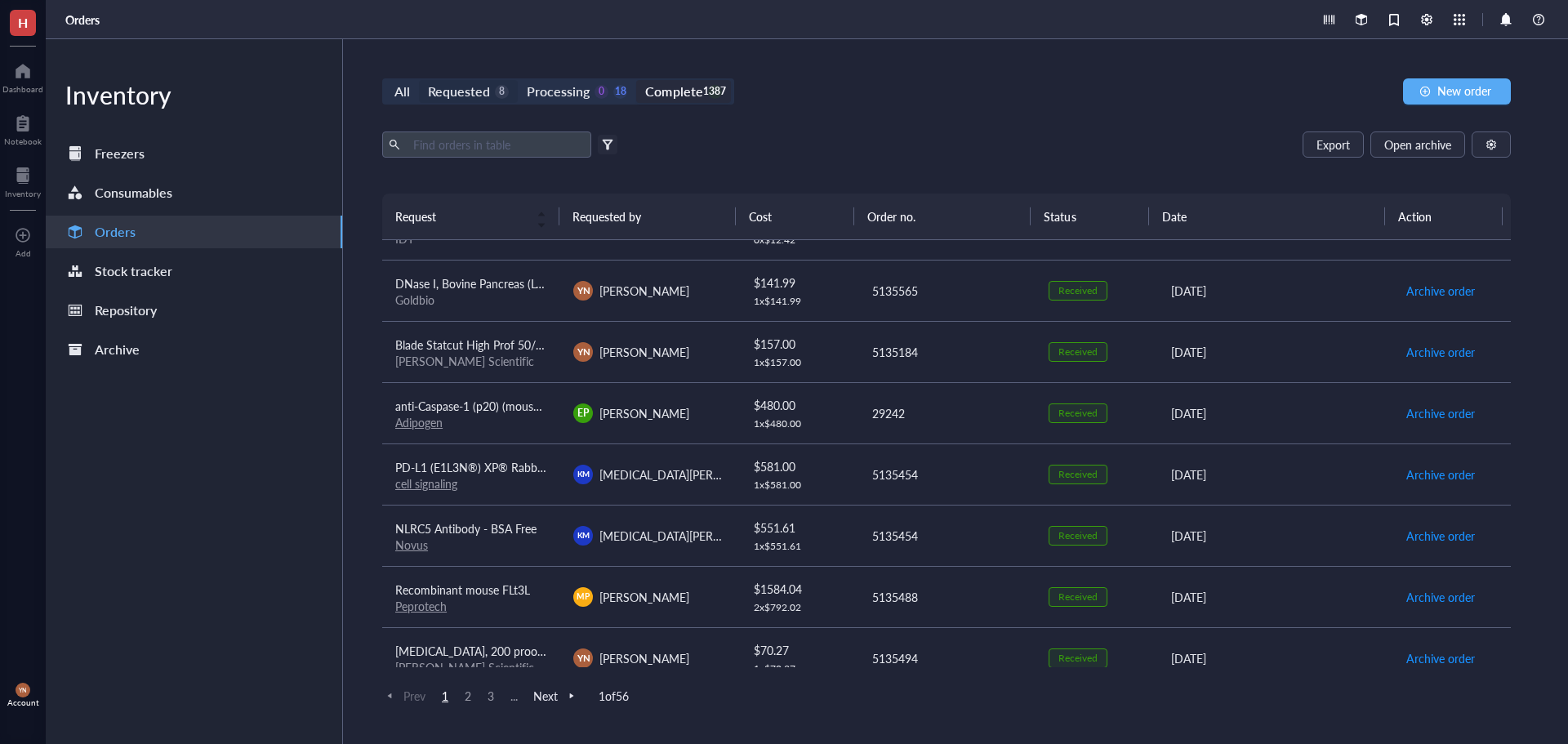
click at [474, 97] on div "Requested" at bounding box center [459, 91] width 62 height 23
click at [419, 80] on input "Requested 8" at bounding box center [419, 80] width 0 height 0
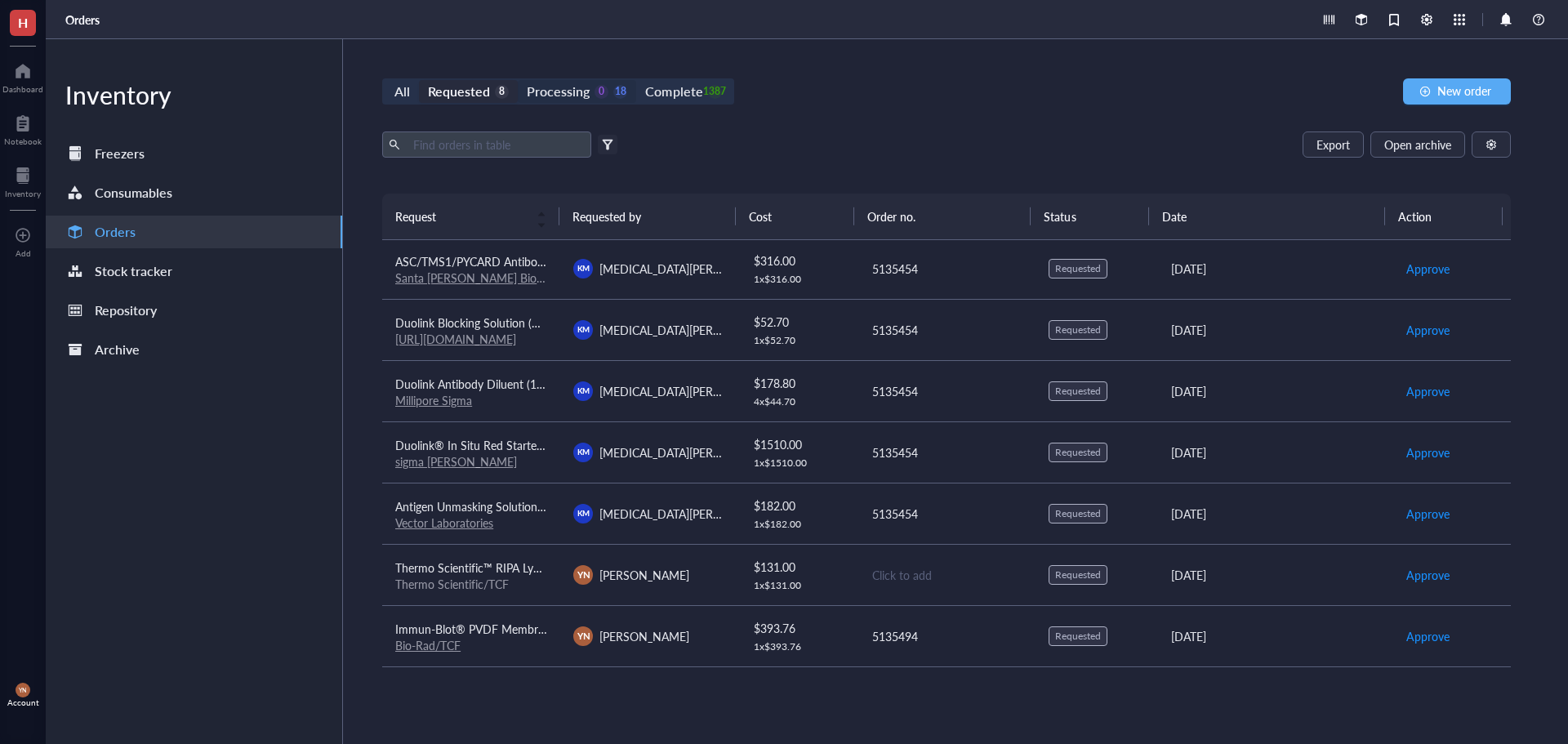
click at [577, 93] on div "Processing" at bounding box center [558, 91] width 63 height 23
click at [518, 80] on input "Processing 0 18" at bounding box center [518, 80] width 0 height 0
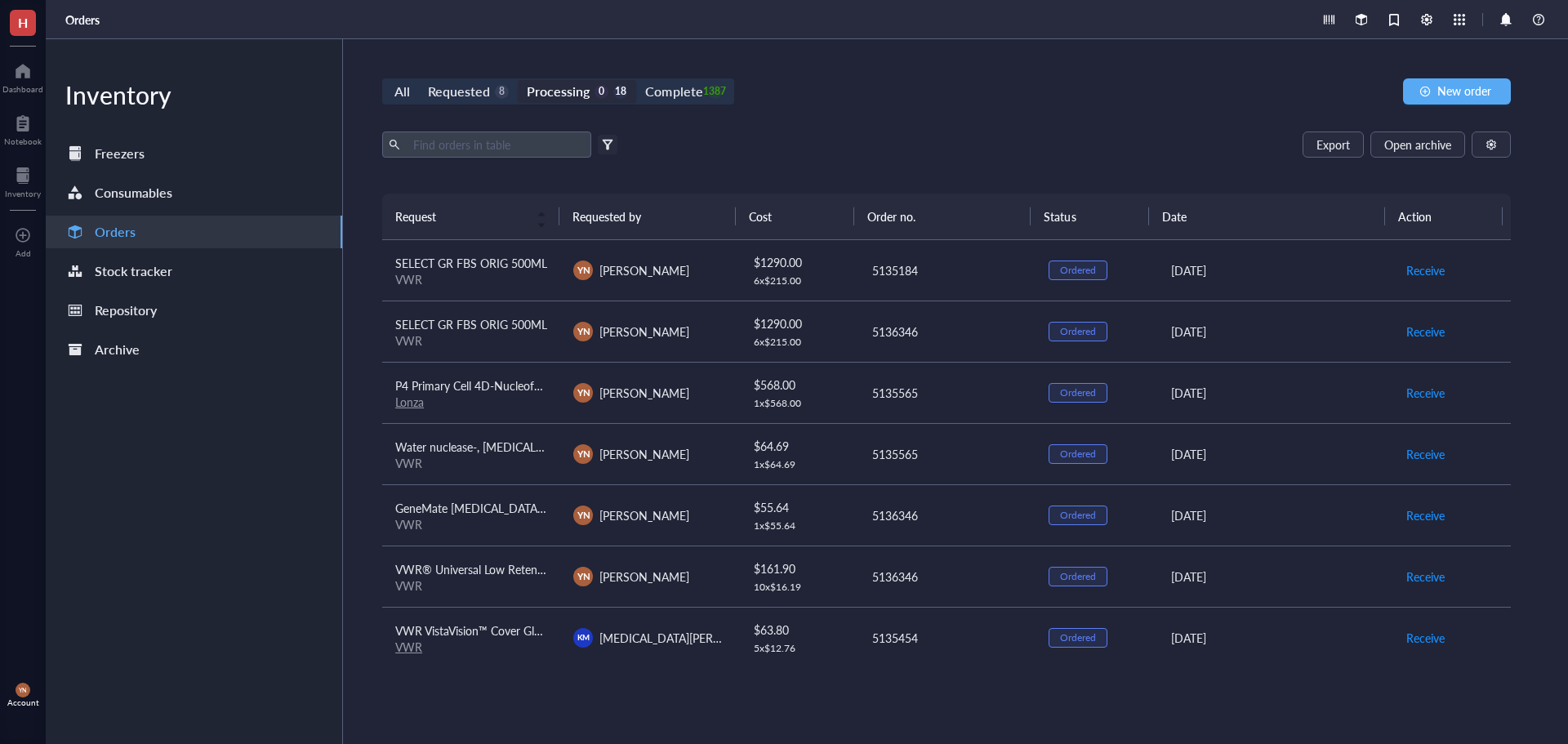
click at [919, 132] on div "Export Open archive" at bounding box center [946, 144] width 1128 height 26
